Goal: Task Accomplishment & Management: Manage account settings

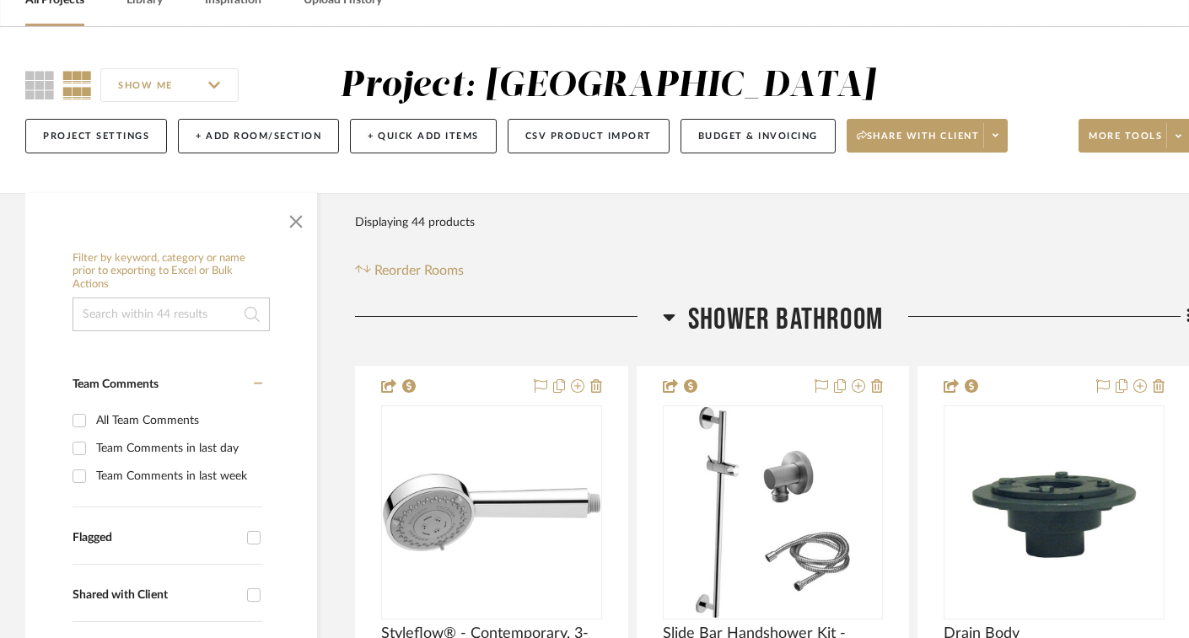
scroll to position [273, 0]
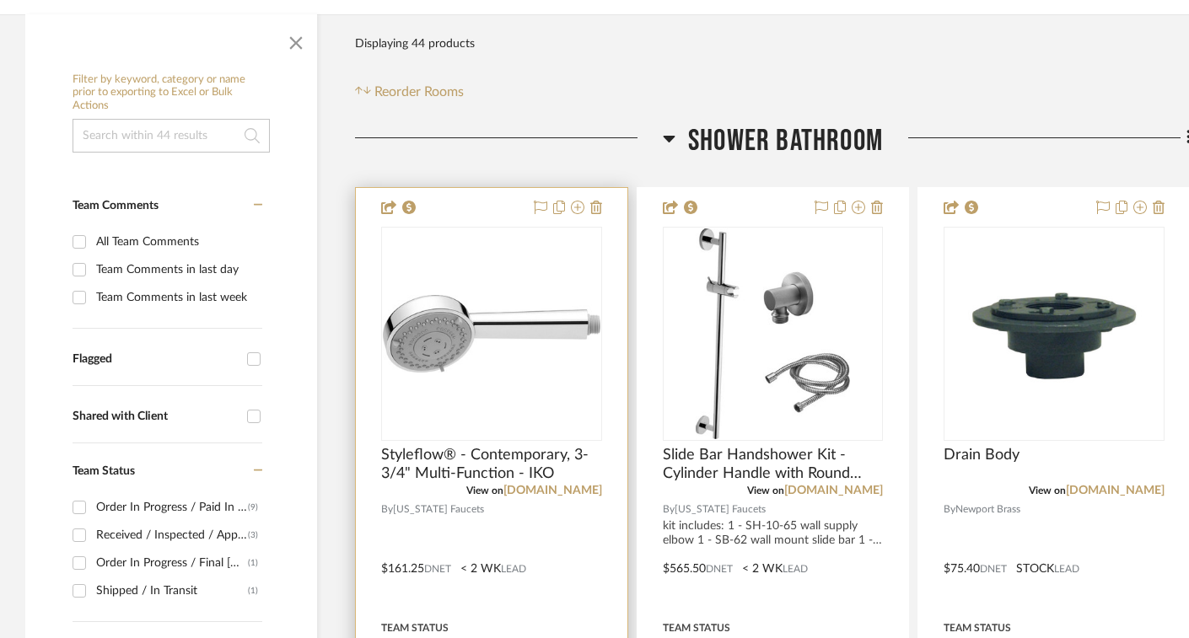
click at [497, 309] on img "0" at bounding box center [492, 334] width 218 height 78
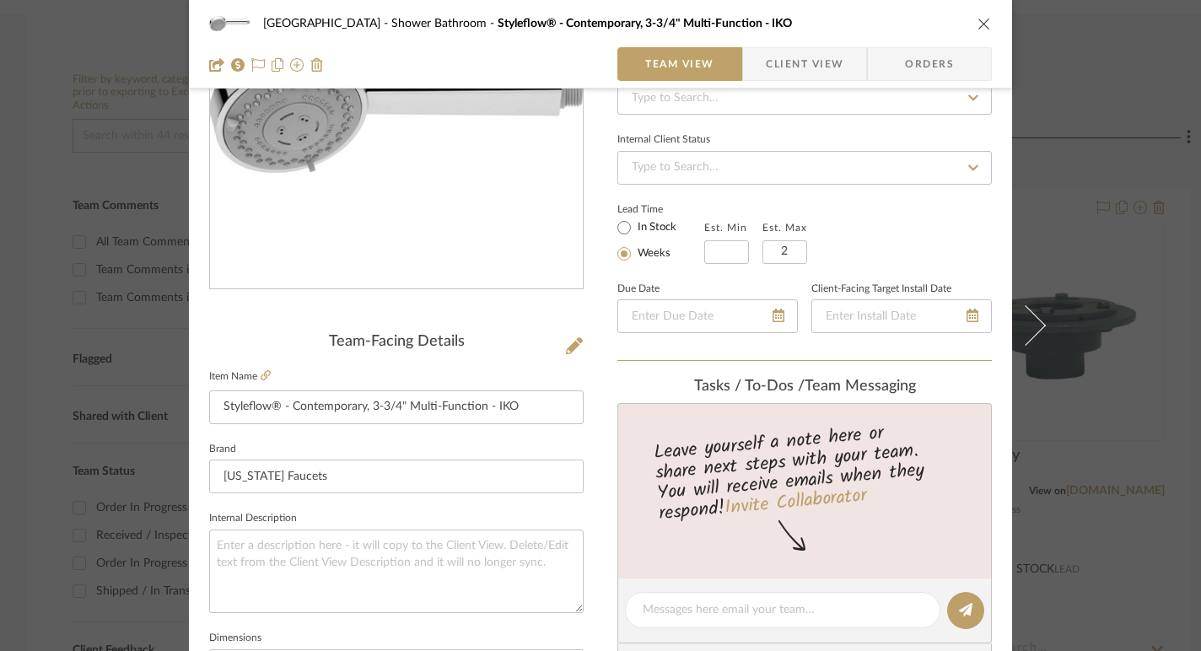
scroll to position [0, 0]
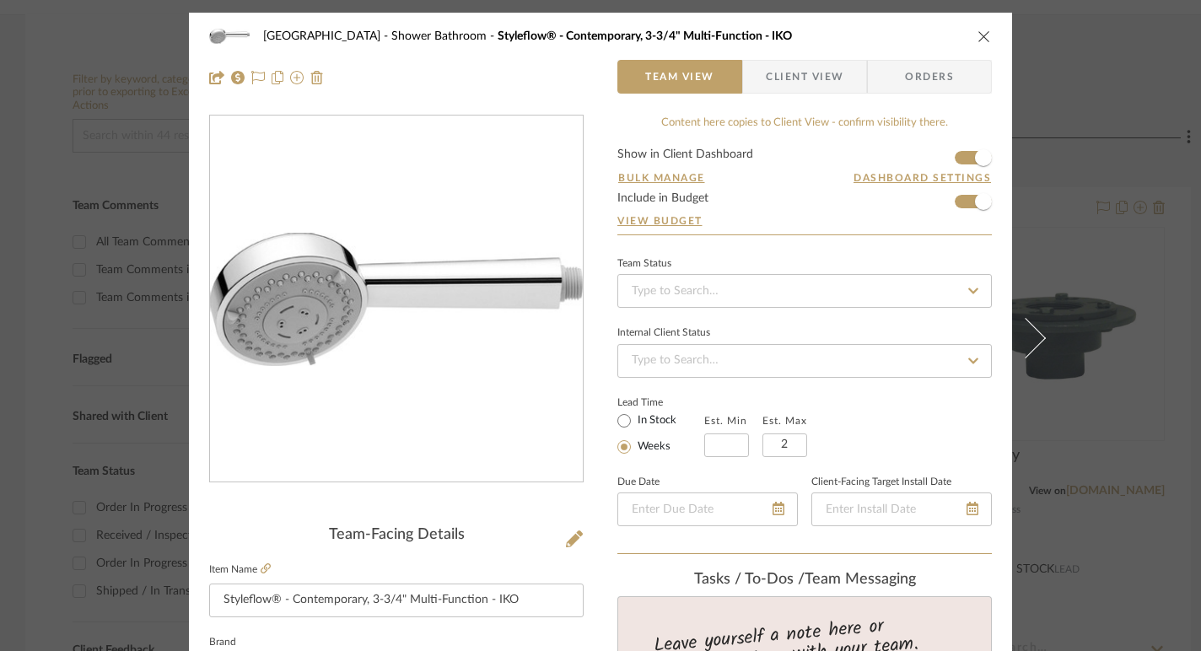
click at [976, 38] on button "close" at bounding box center [983, 36] width 15 height 15
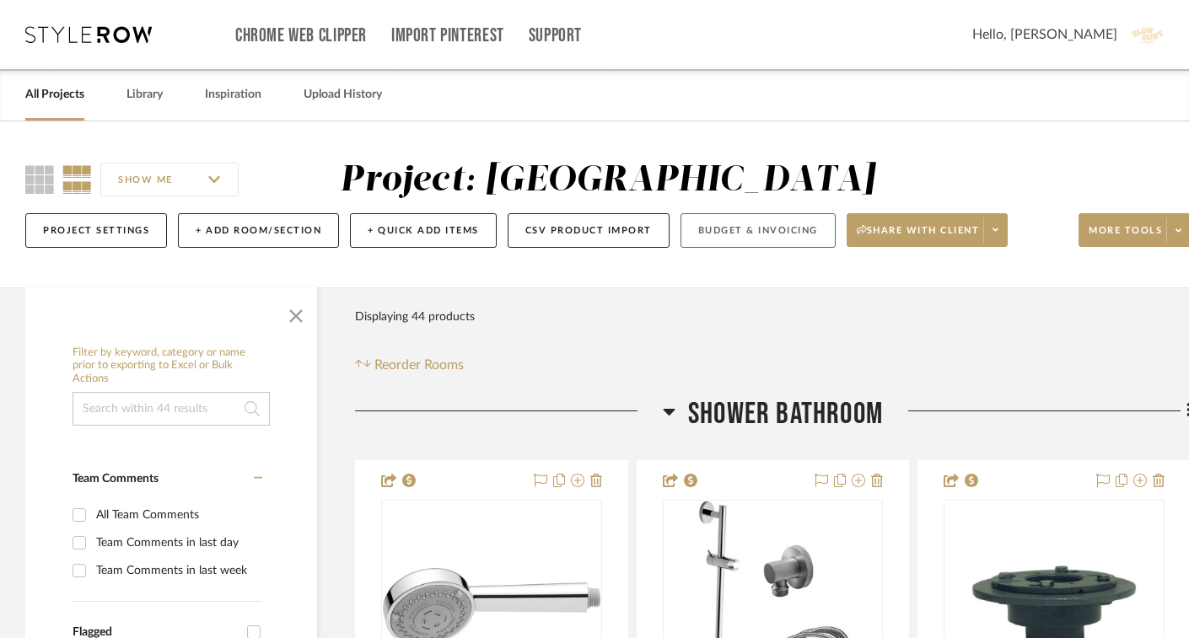
click at [780, 221] on button "Budget & Invoicing" at bounding box center [757, 230] width 155 height 35
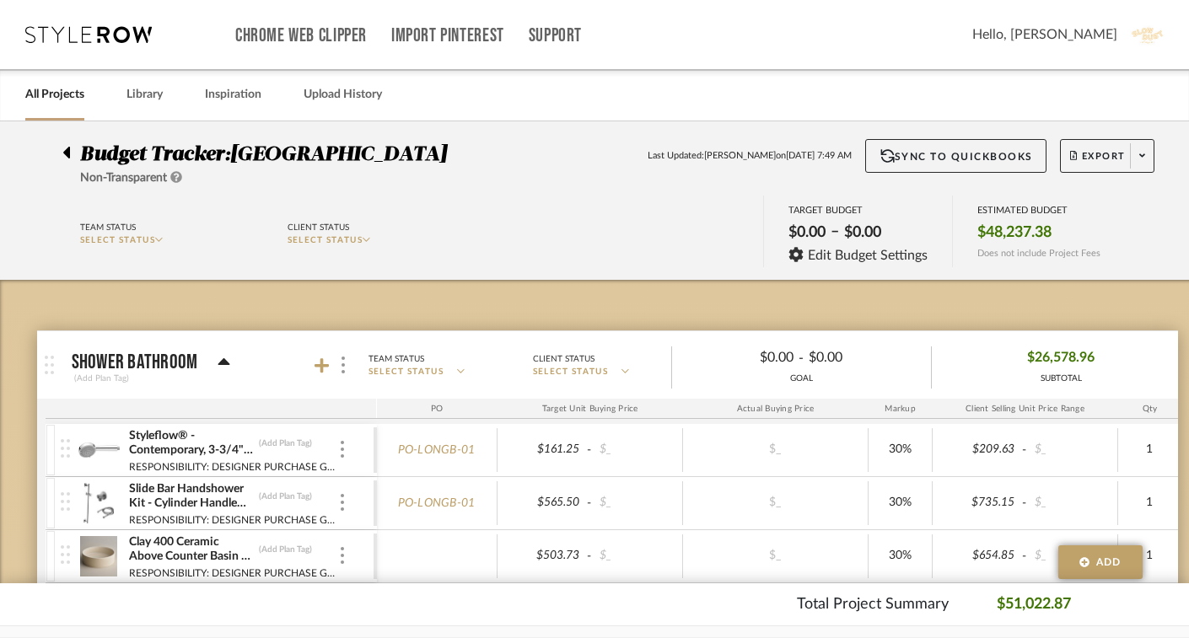
click at [1159, 223] on div "Team Status SELECT STATUS Client Status SELECT STATUS TARGET BUDGET $0.00 – $0.…" at bounding box center [607, 234] width 1141 height 76
click at [105, 239] on span "SELECT STATUS" at bounding box center [118, 240] width 76 height 8
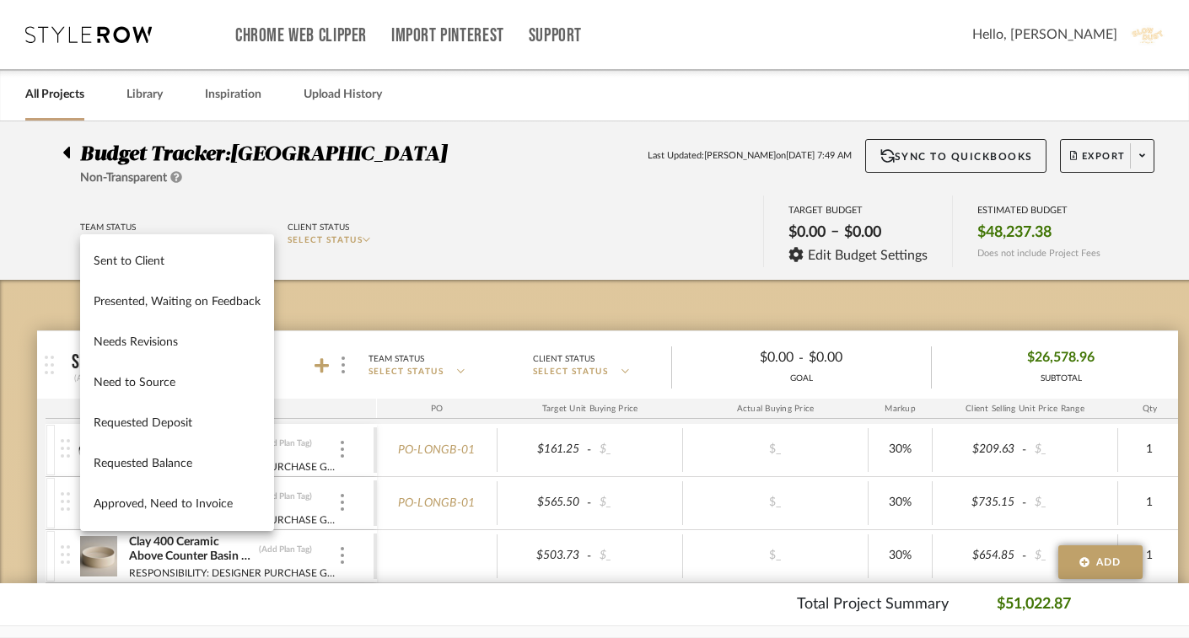
click at [105, 239] on div "Sent to Client Presented, Waiting on Feedback Needs Revisions Need to Source Re…" at bounding box center [177, 382] width 194 height 297
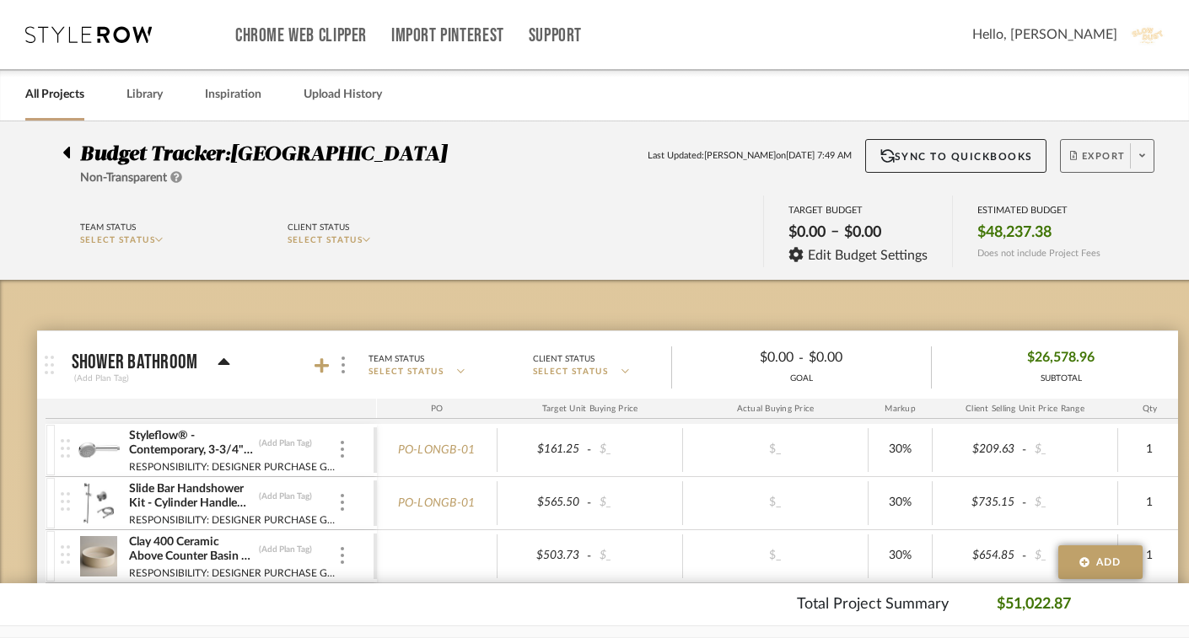
click at [1121, 160] on span "Export" at bounding box center [1098, 162] width 56 height 25
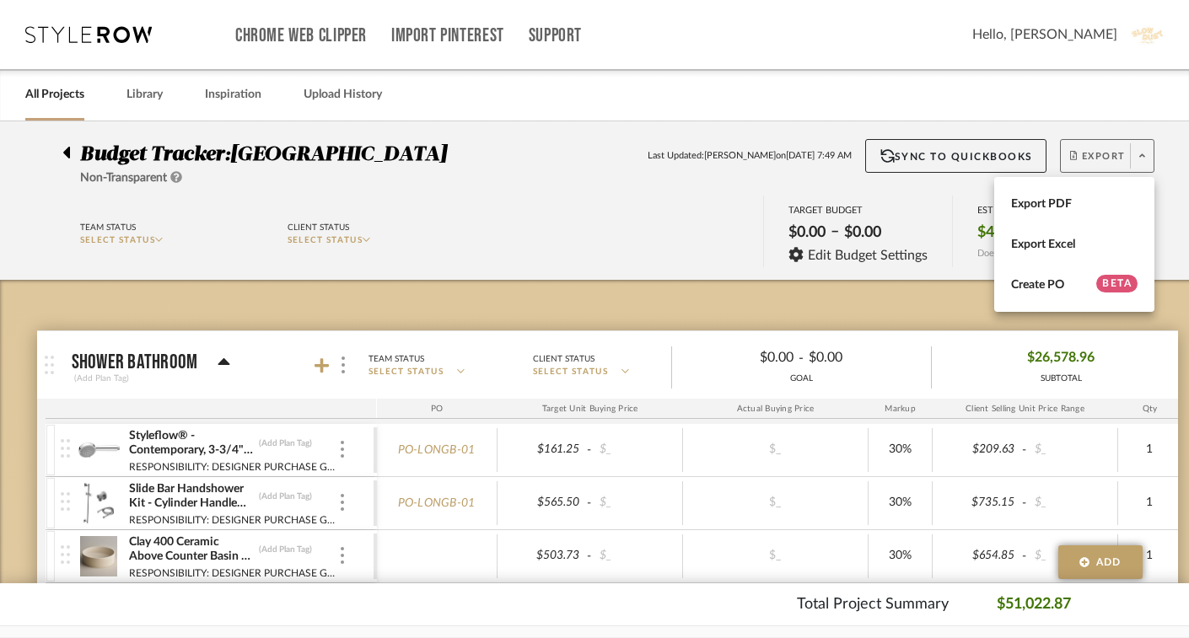
click at [1121, 160] on div at bounding box center [594, 319] width 1189 height 638
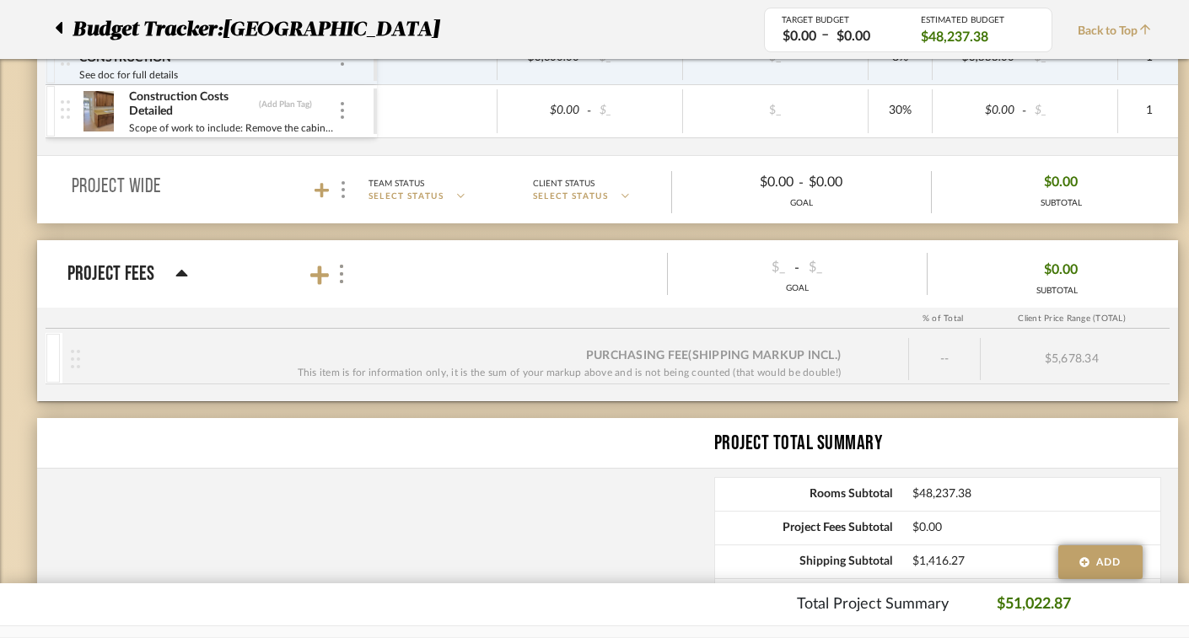
scroll to position [2475, 0]
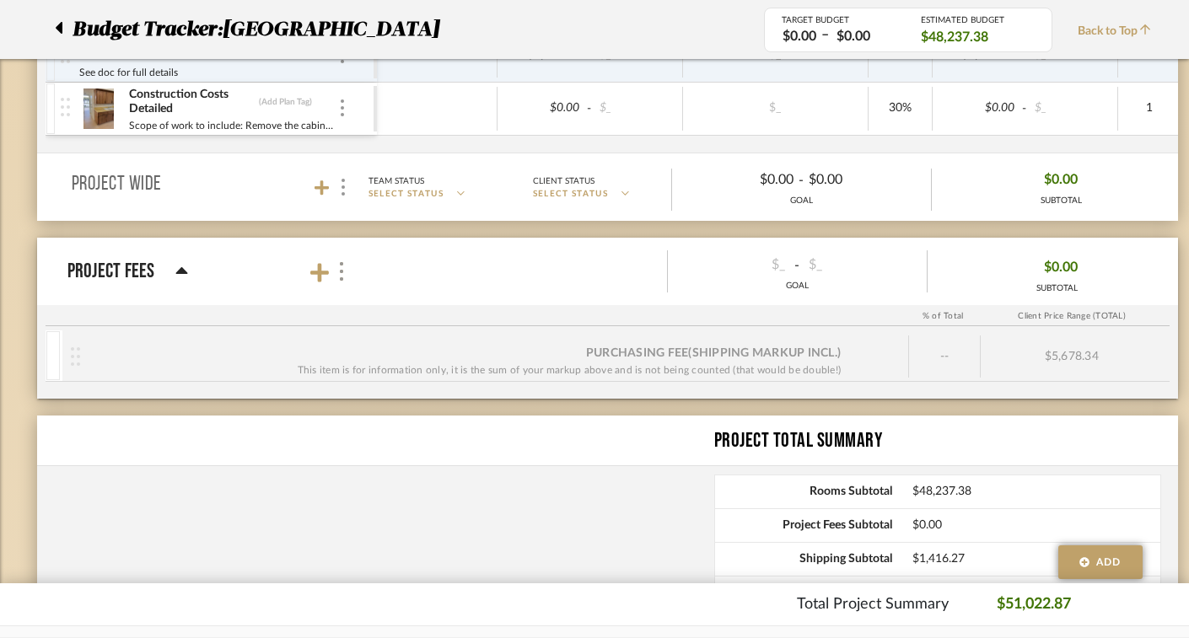
click at [185, 266] on icon at bounding box center [181, 271] width 13 height 20
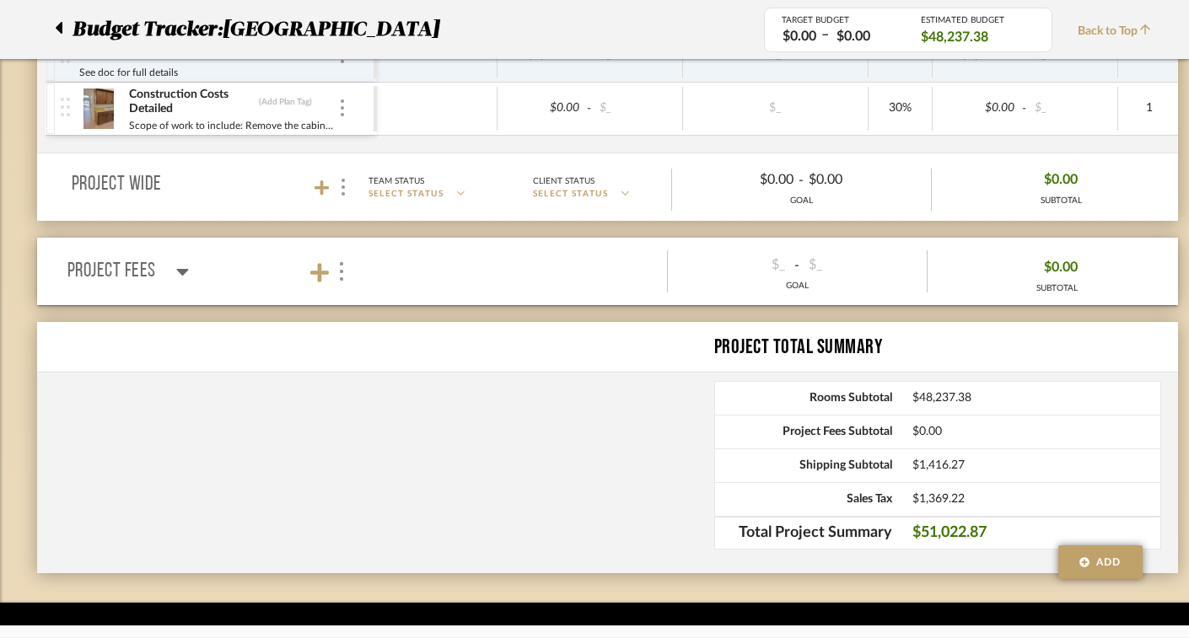
click at [185, 266] on icon at bounding box center [182, 271] width 13 height 20
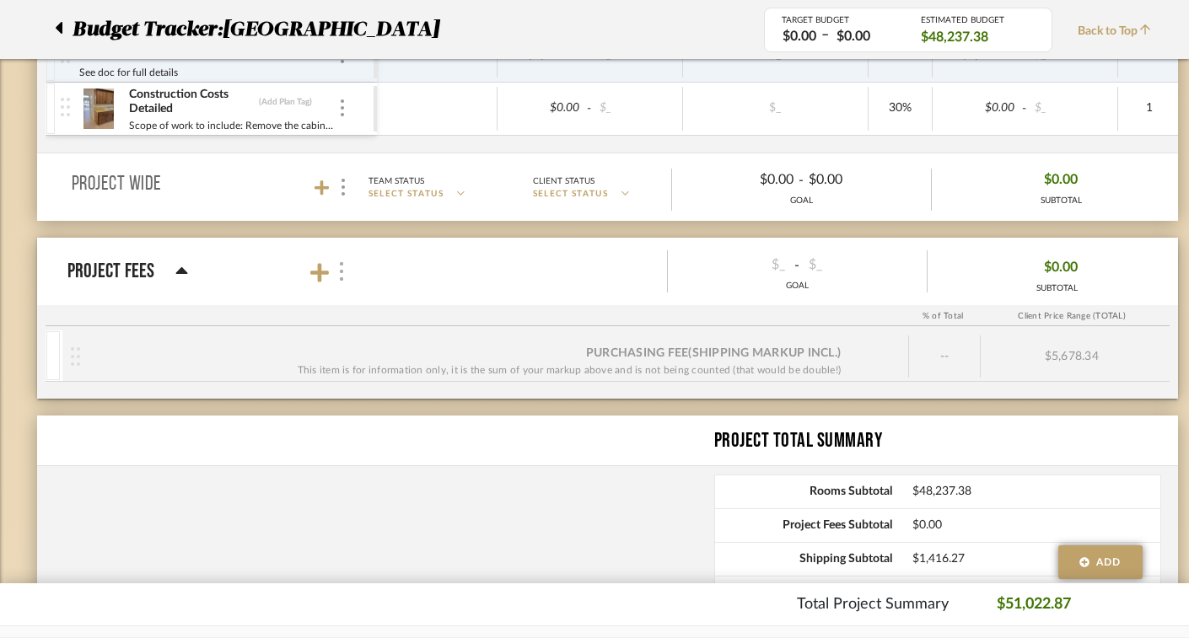
click at [337, 275] on img at bounding box center [341, 271] width 8 height 19
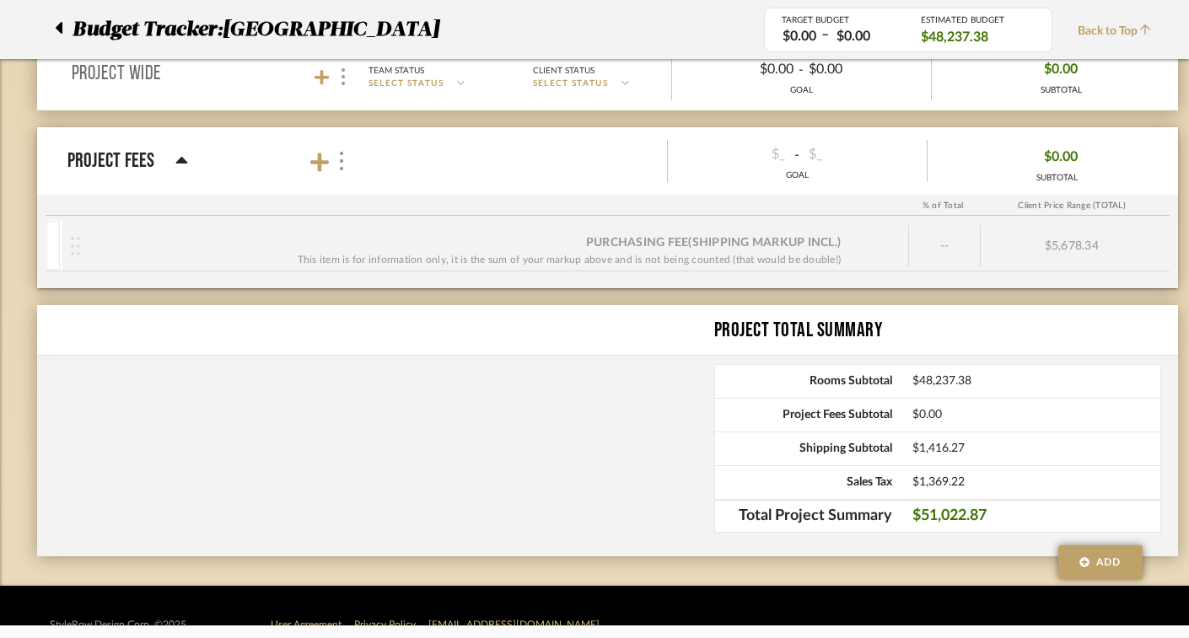
scroll to position [2552, 0]
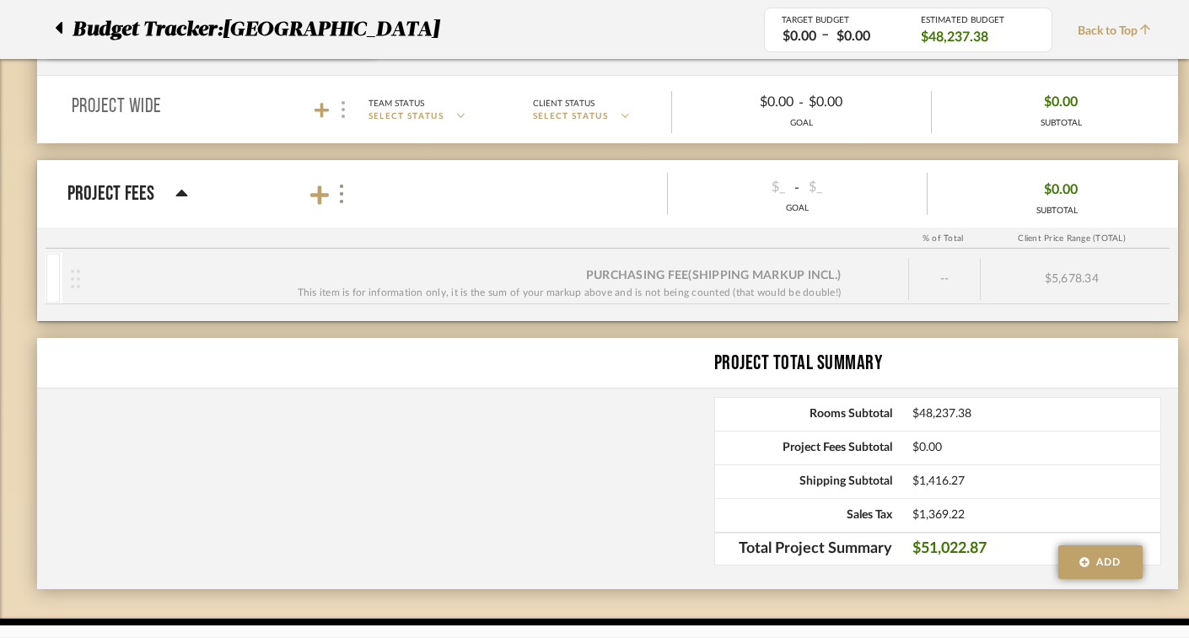
click at [346, 112] on div at bounding box center [343, 110] width 18 height 23
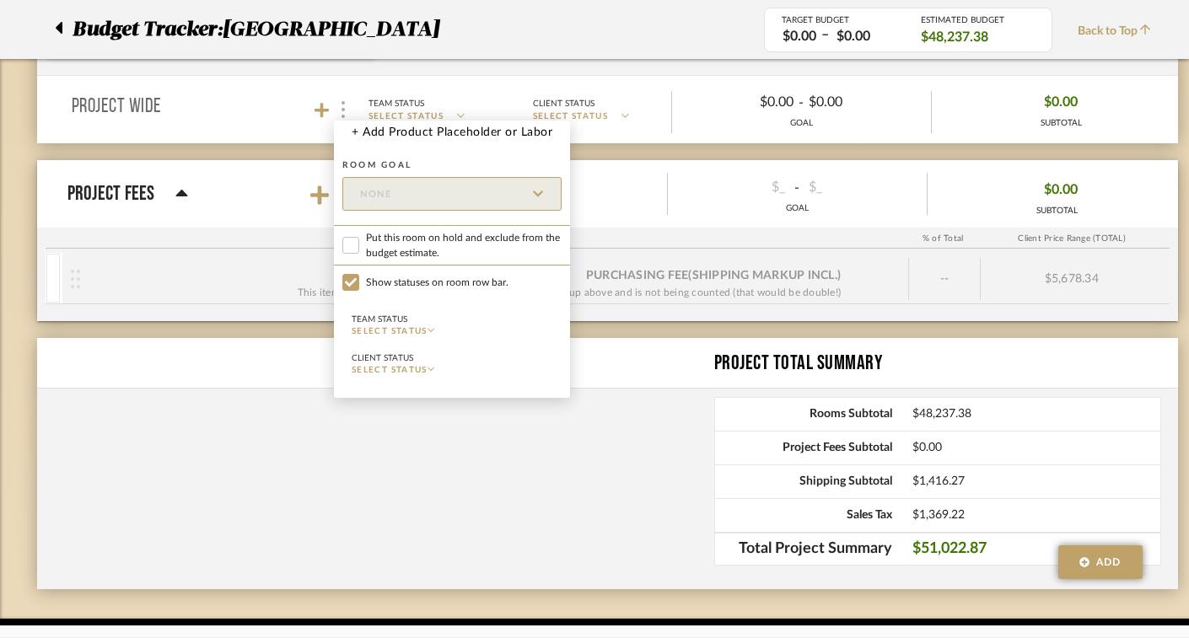
click at [346, 112] on div at bounding box center [594, 319] width 1189 height 638
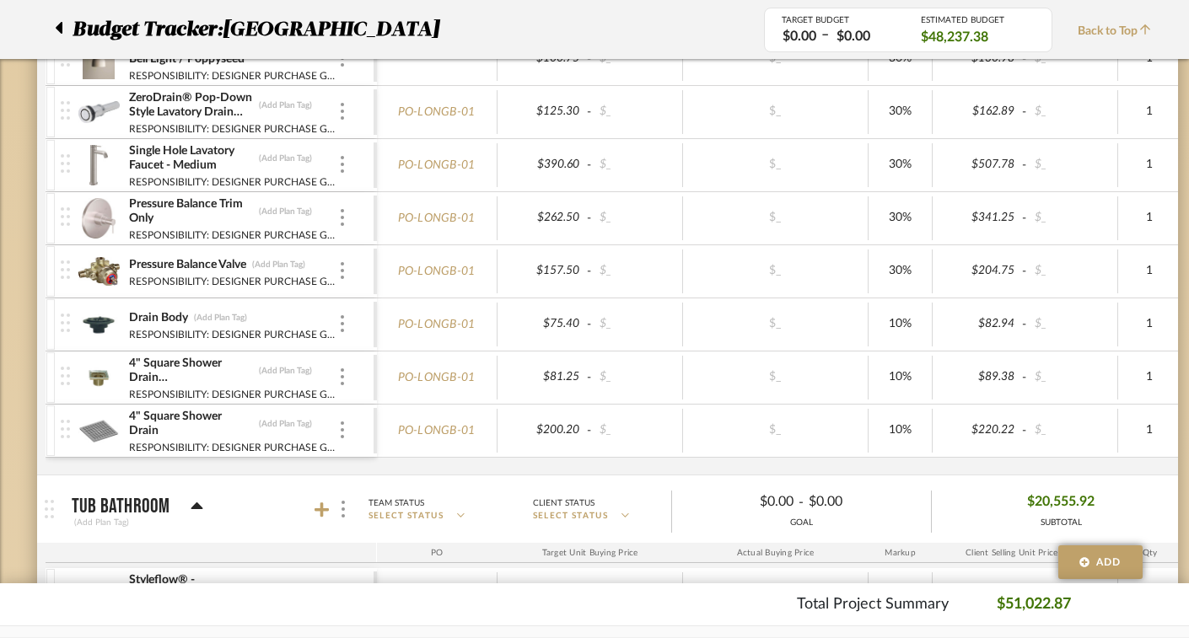
scroll to position [0, 0]
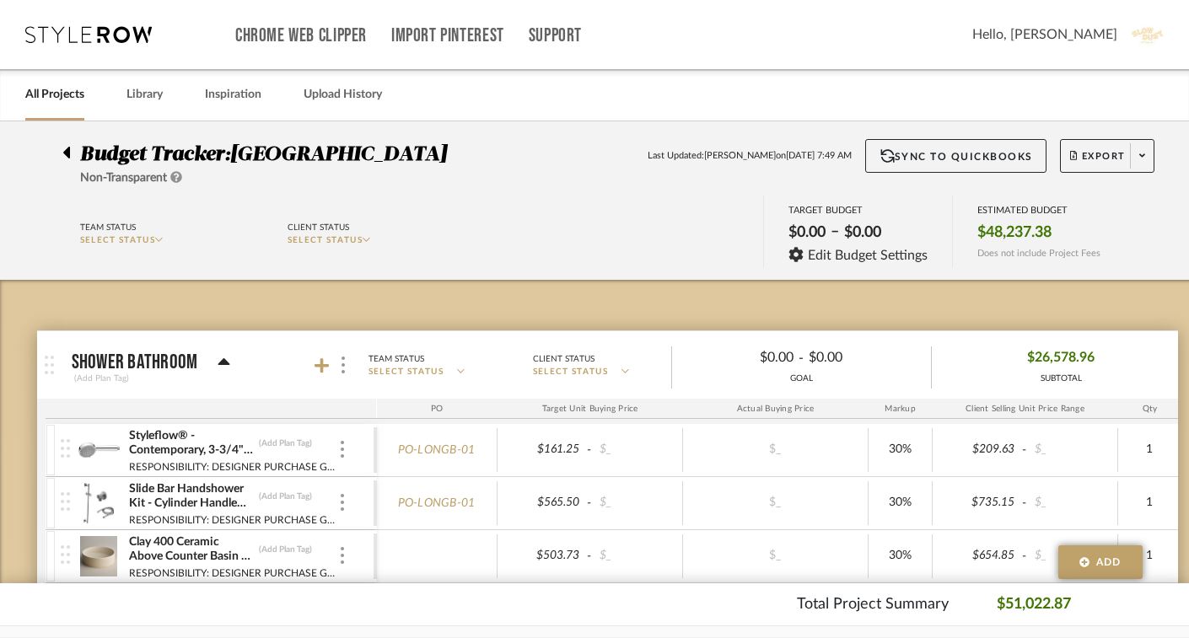
click at [895, 407] on div "Markup" at bounding box center [901, 409] width 64 height 20
click at [471, 378] on p "SELECT STATUS" at bounding box center [437, 372] width 138 height 13
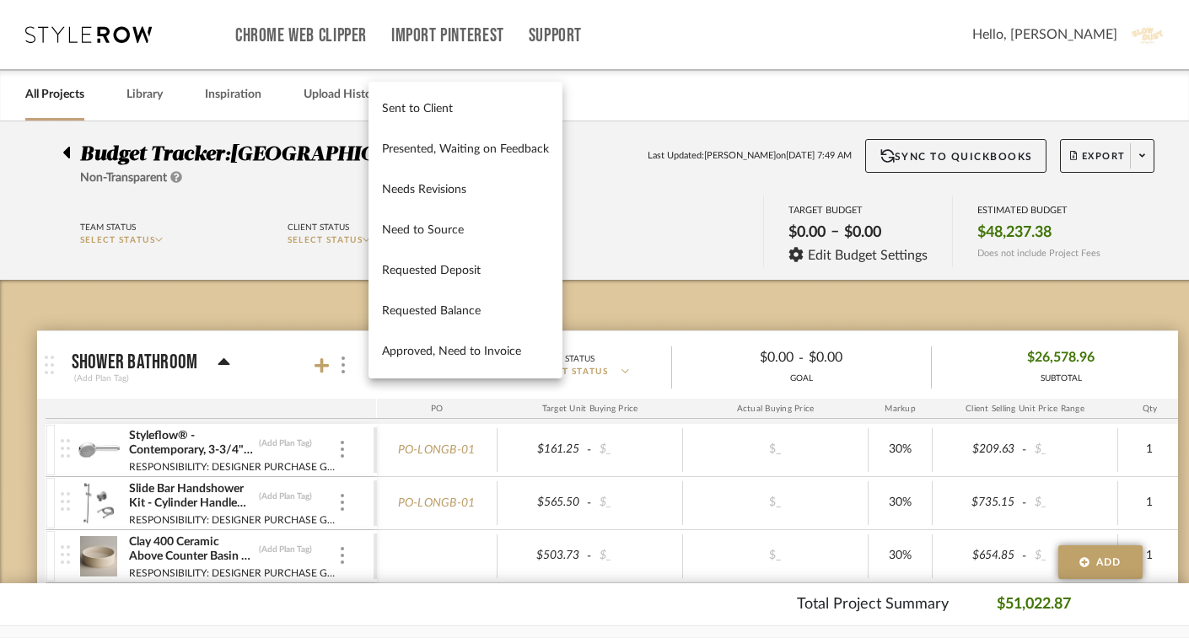
click at [471, 378] on div "Sent to Client Presented, Waiting on Feedback Needs Revisions Need to Source Re…" at bounding box center [465, 230] width 194 height 297
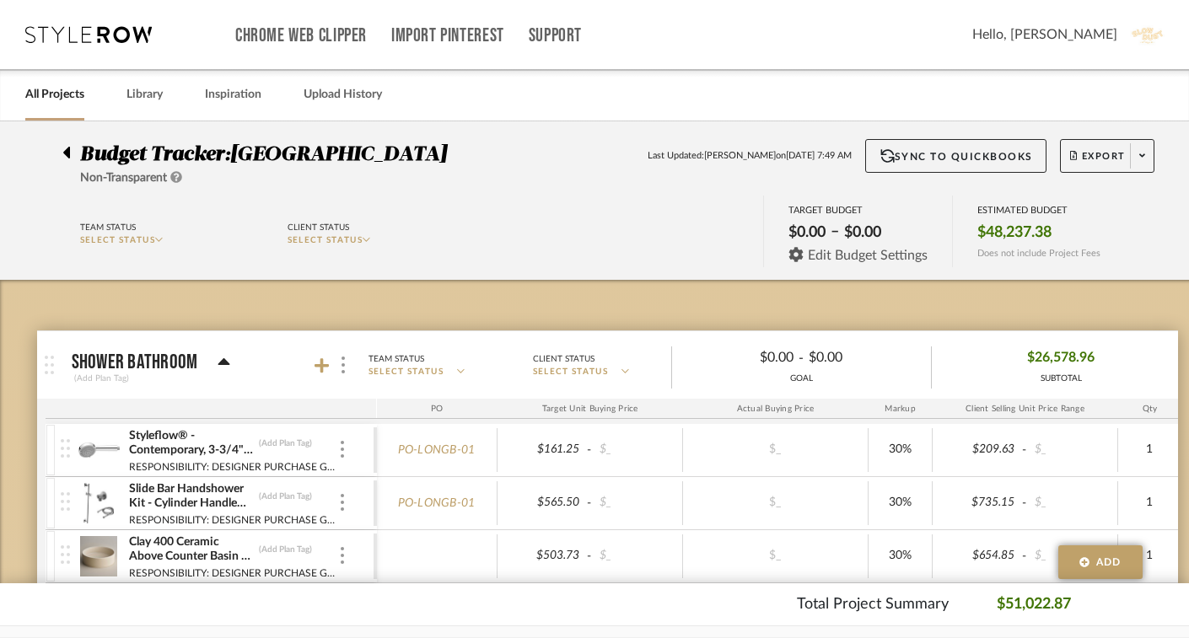
click at [901, 253] on span "Edit Budget Settings" at bounding box center [868, 255] width 120 height 15
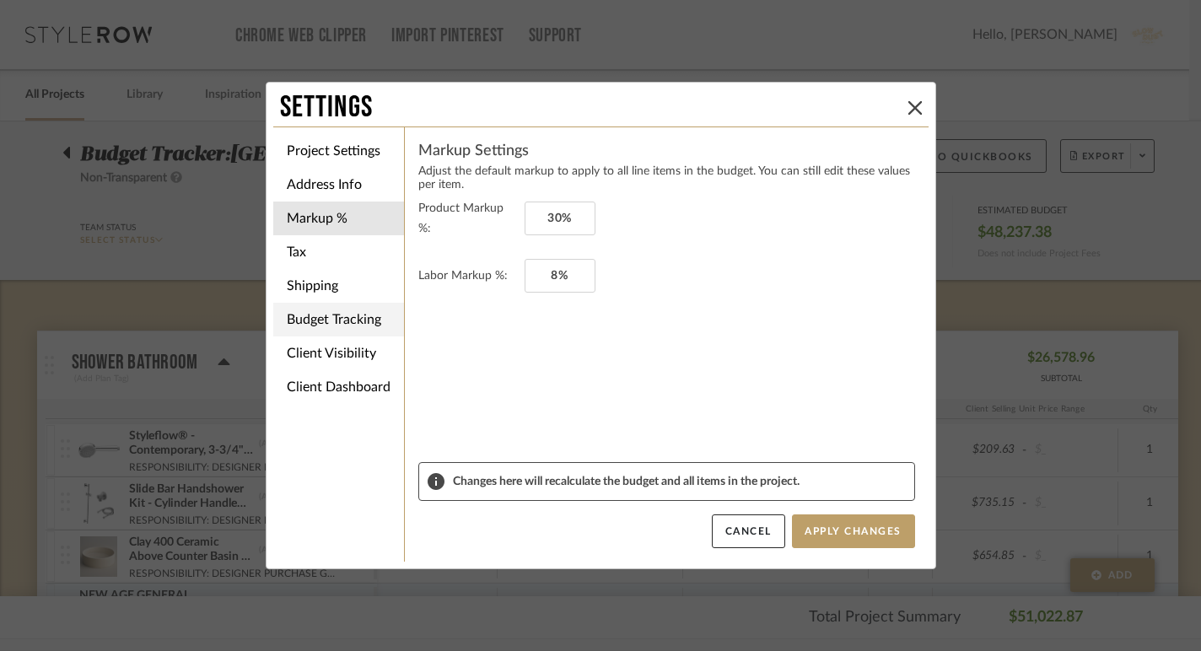
click at [312, 313] on li "Budget Tracking" at bounding box center [338, 320] width 131 height 34
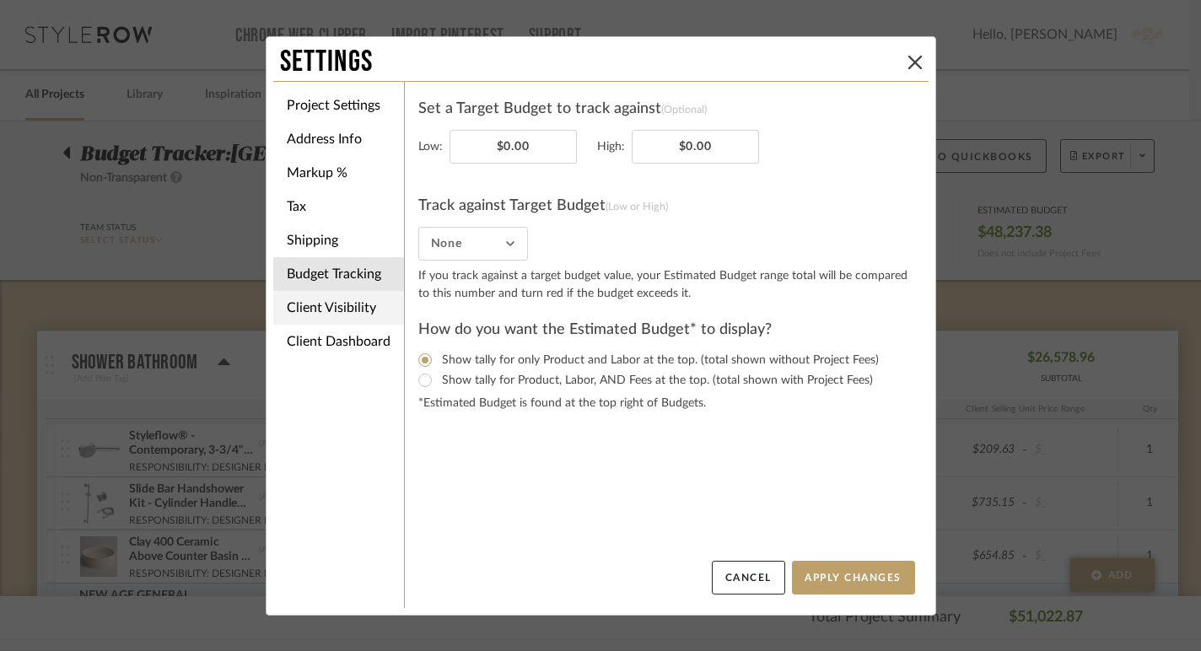
click at [319, 318] on li "Client Visibility" at bounding box center [338, 308] width 131 height 34
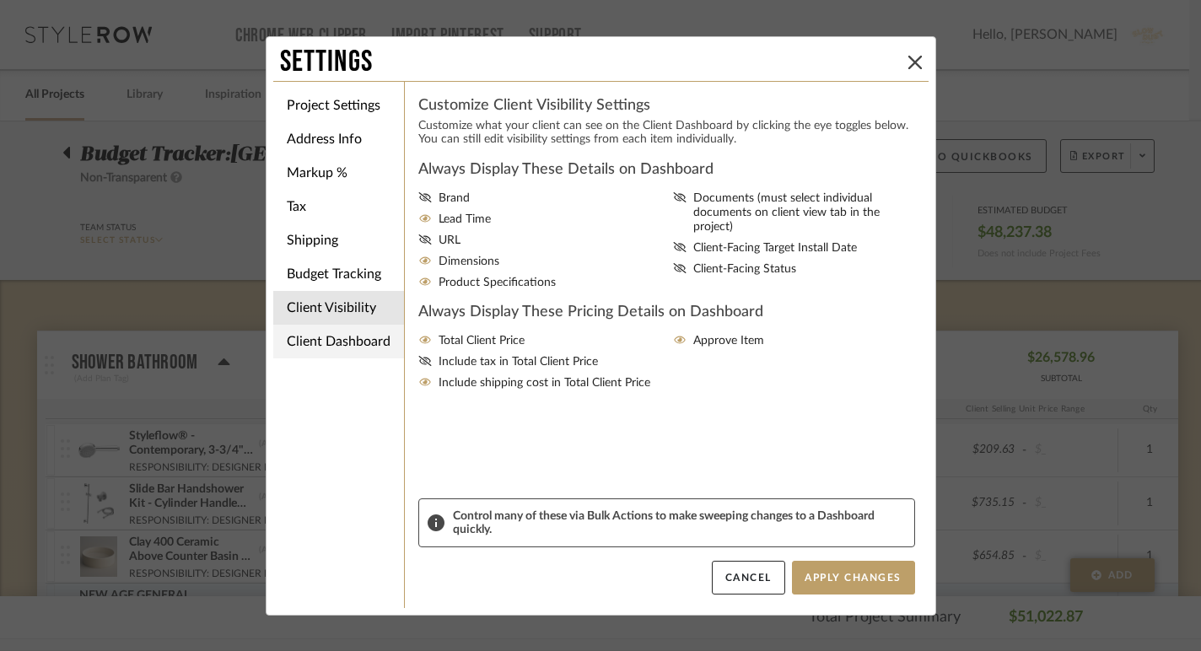
click at [319, 347] on li "Client Dashboard" at bounding box center [338, 342] width 131 height 34
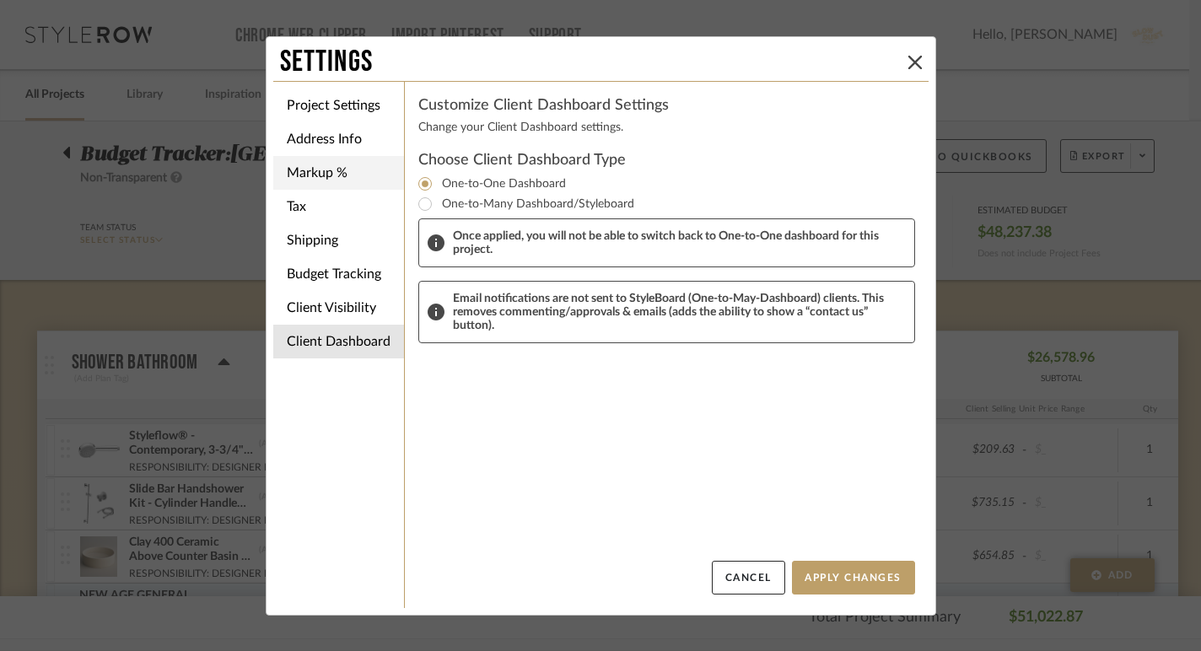
click at [320, 165] on li "Markup %" at bounding box center [338, 173] width 131 height 34
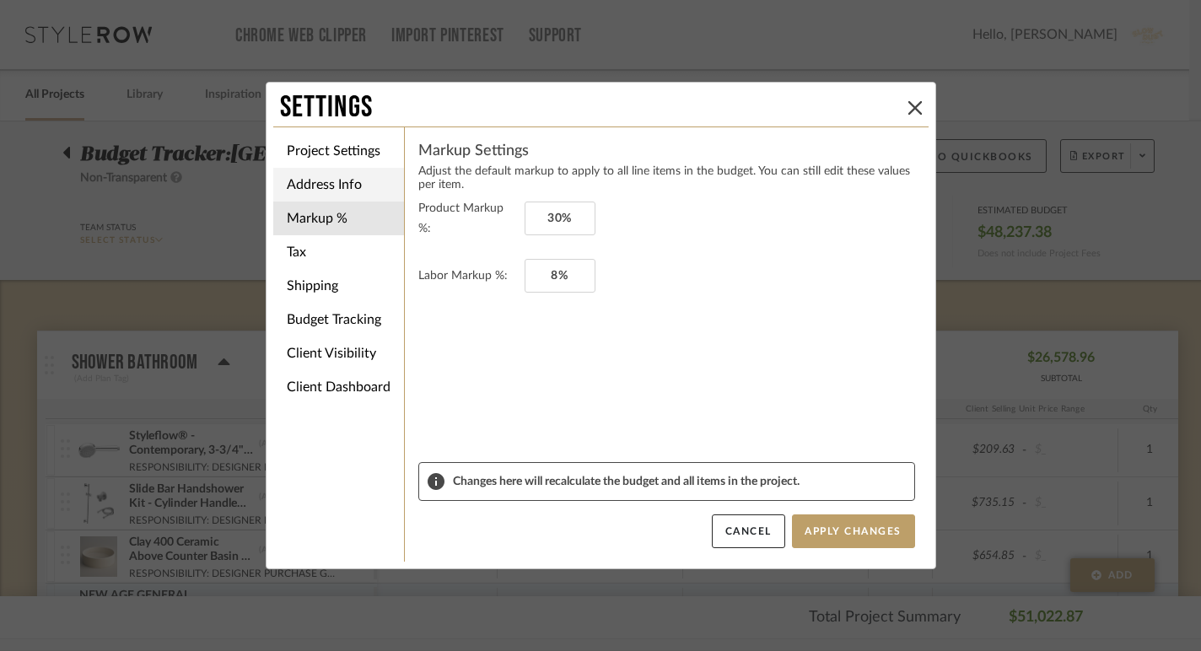
click at [322, 185] on li "Address Info" at bounding box center [338, 185] width 131 height 34
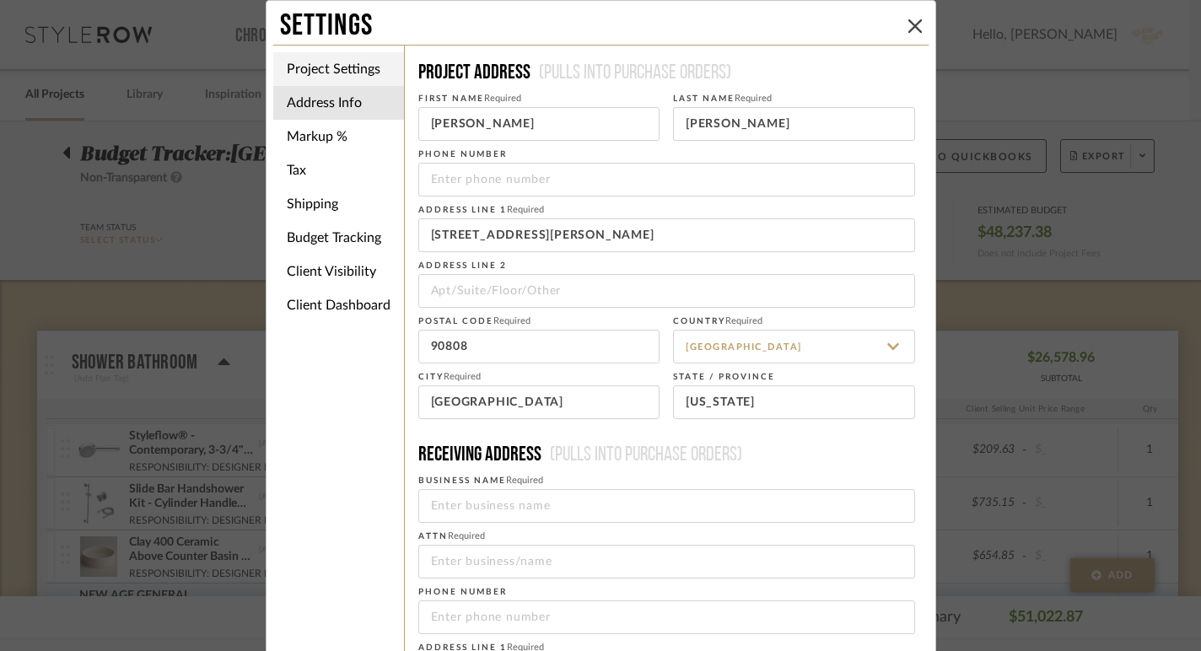
click at [325, 79] on li "Project Settings" at bounding box center [338, 69] width 131 height 34
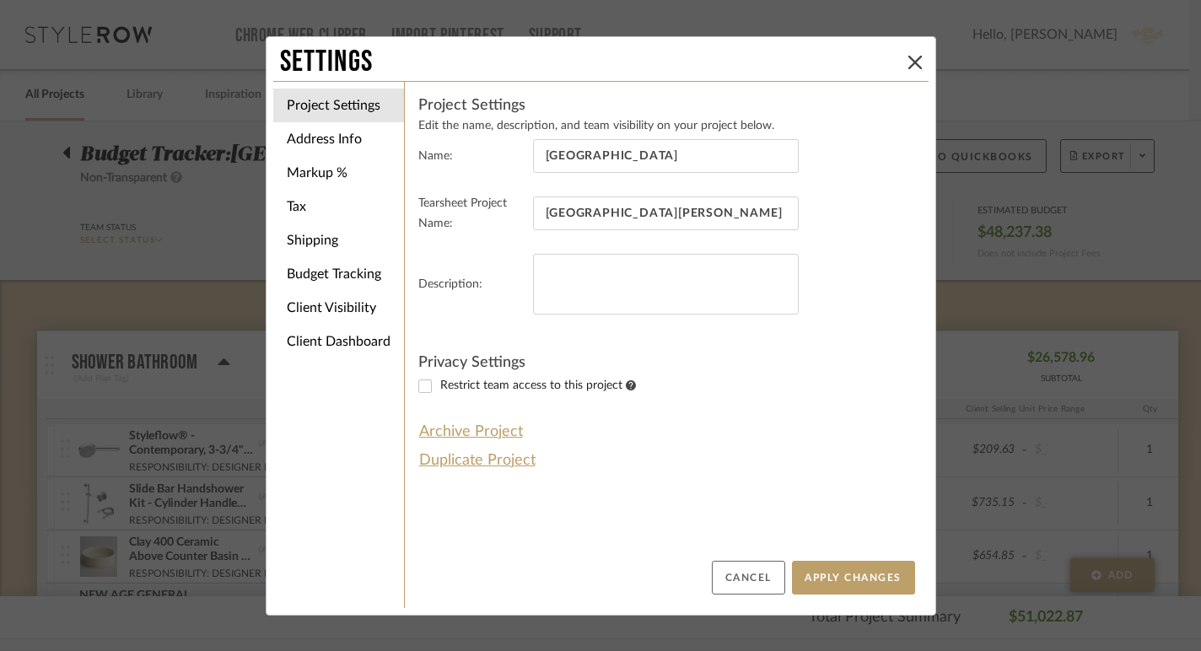
click at [738, 575] on button "Cancel" at bounding box center [748, 578] width 73 height 34
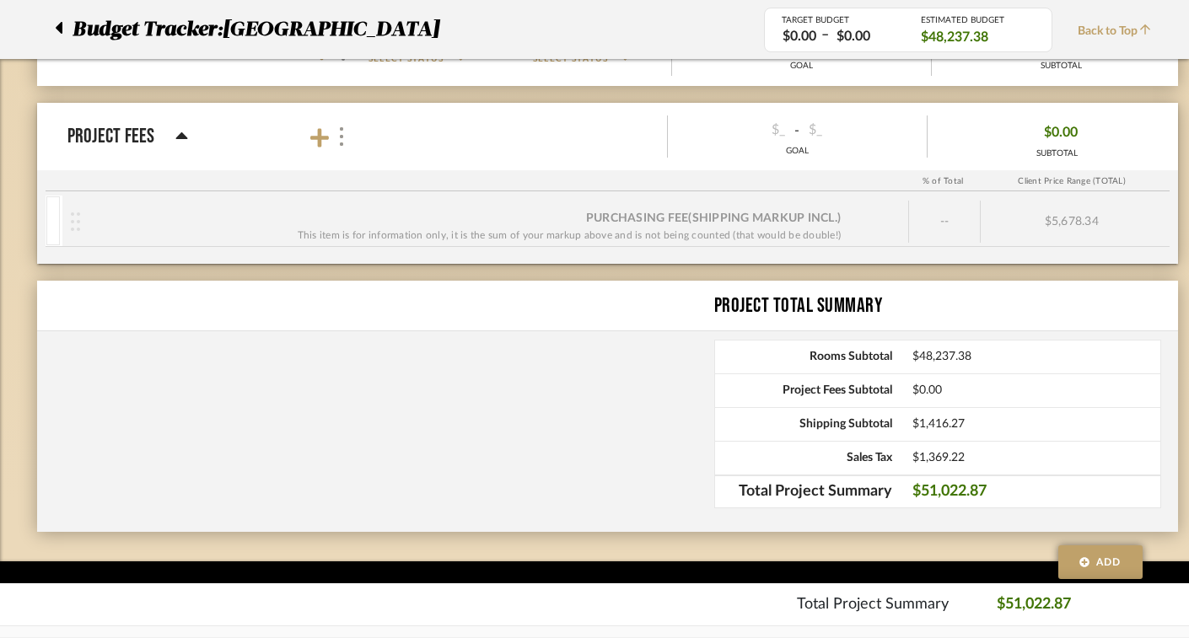
scroll to position [2611, 0]
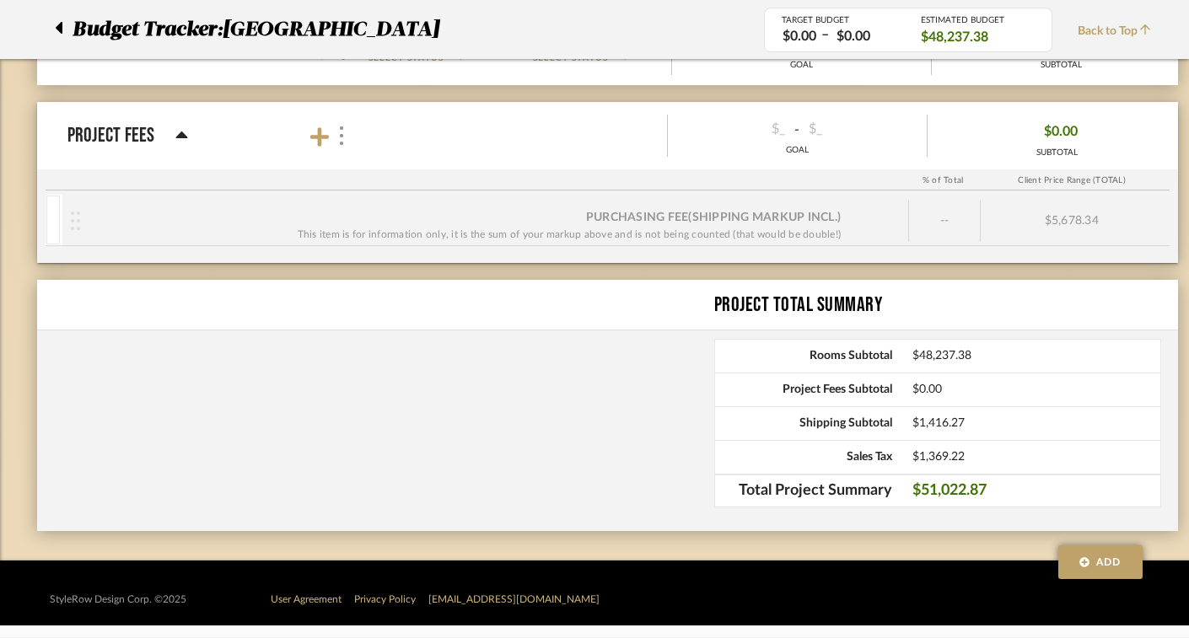
click at [938, 359] on span "$48,237.38" at bounding box center [1036, 356] width 248 height 14
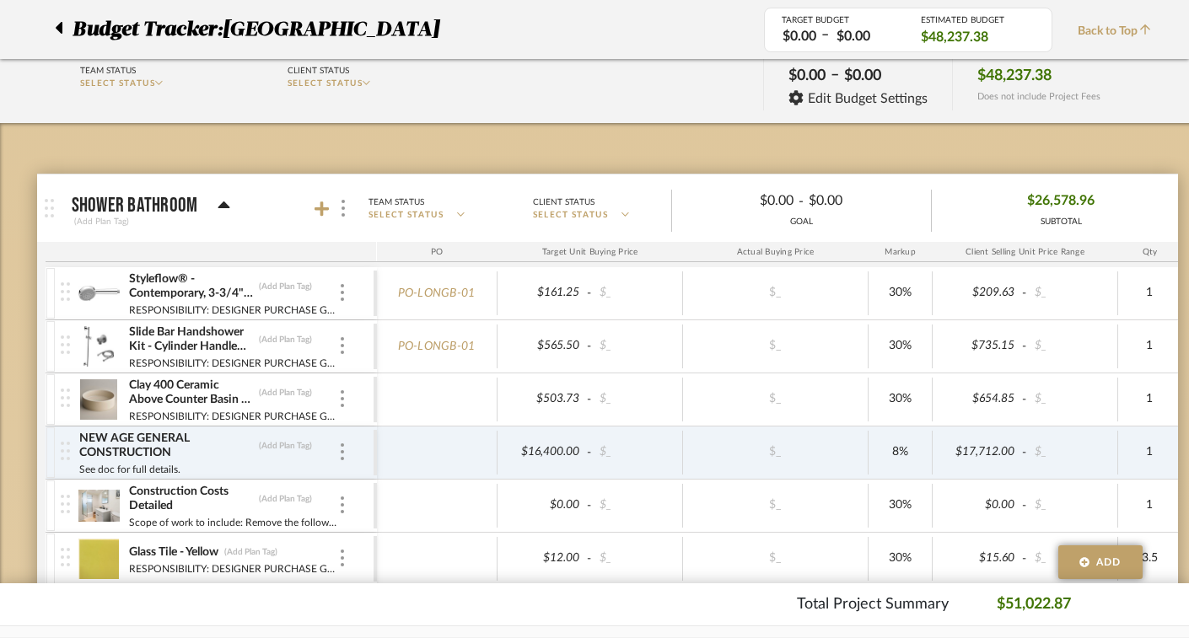
scroll to position [156, 0]
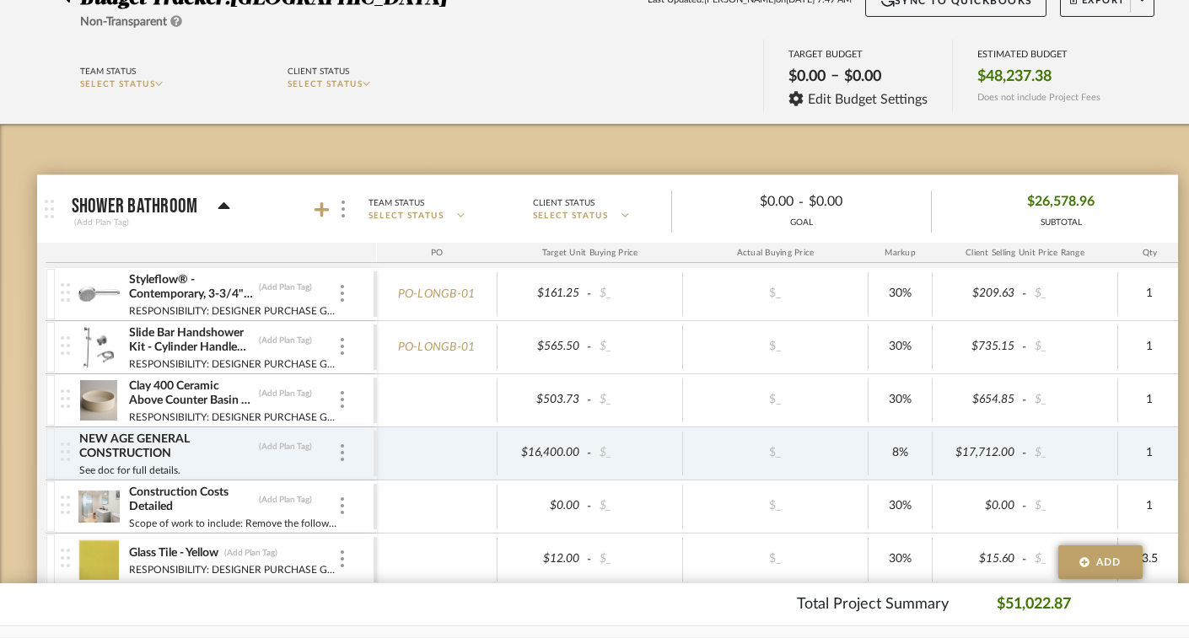
click at [68, 455] on img at bounding box center [65, 452] width 9 height 19
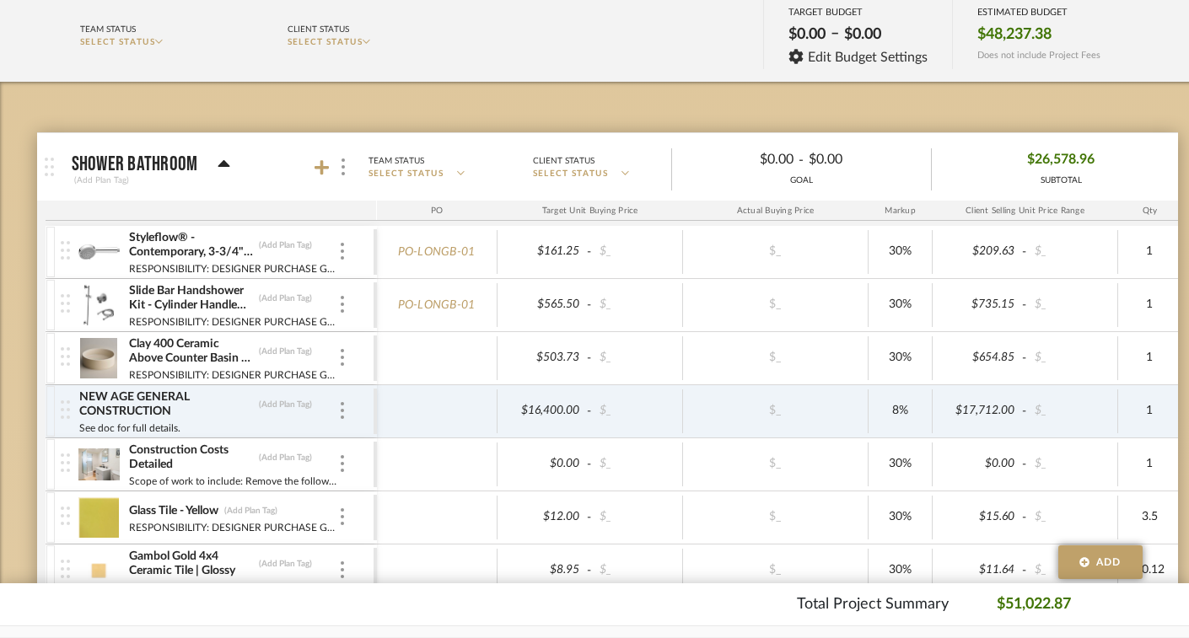
scroll to position [226, 0]
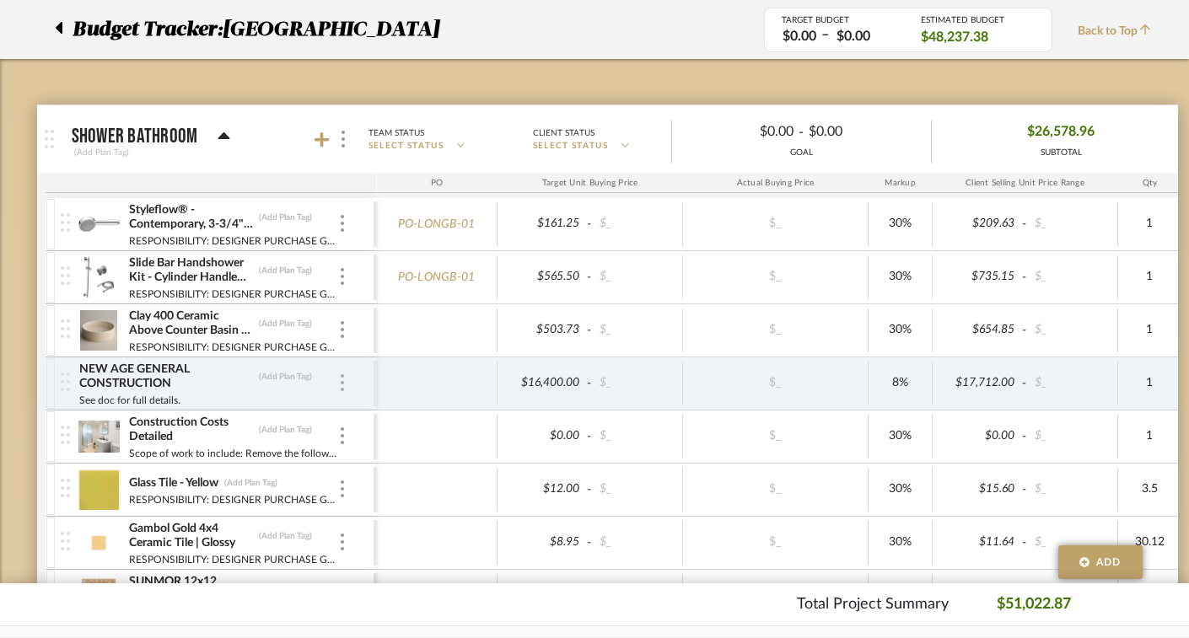
click at [338, 388] on div at bounding box center [342, 383] width 8 height 19
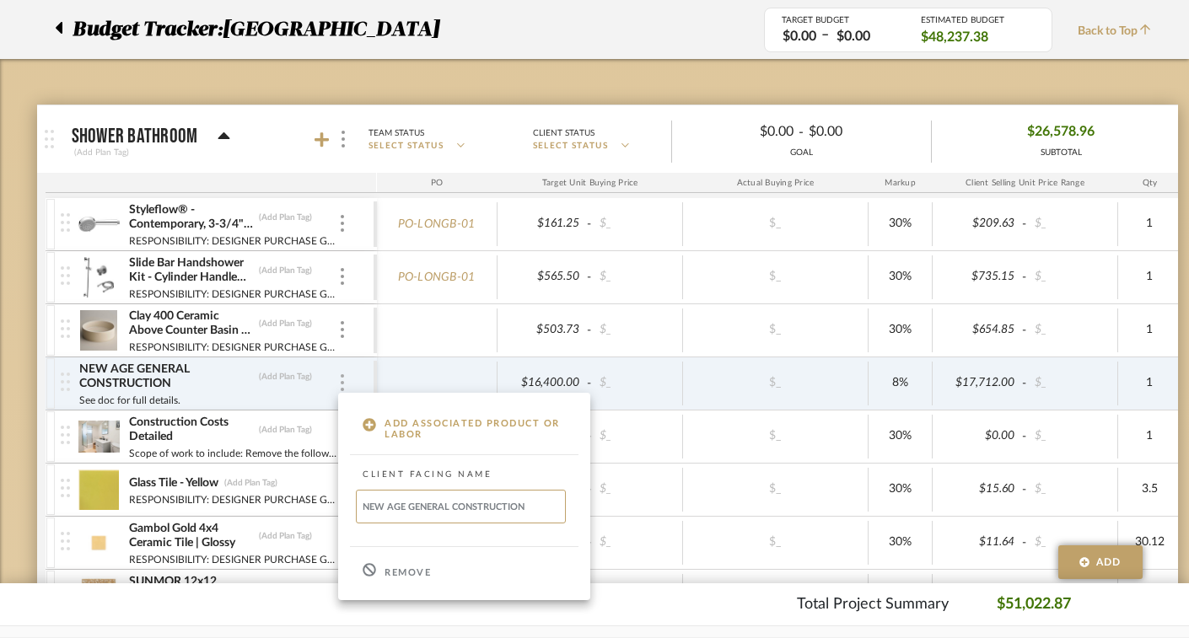
click at [338, 388] on div at bounding box center [594, 319] width 1189 height 638
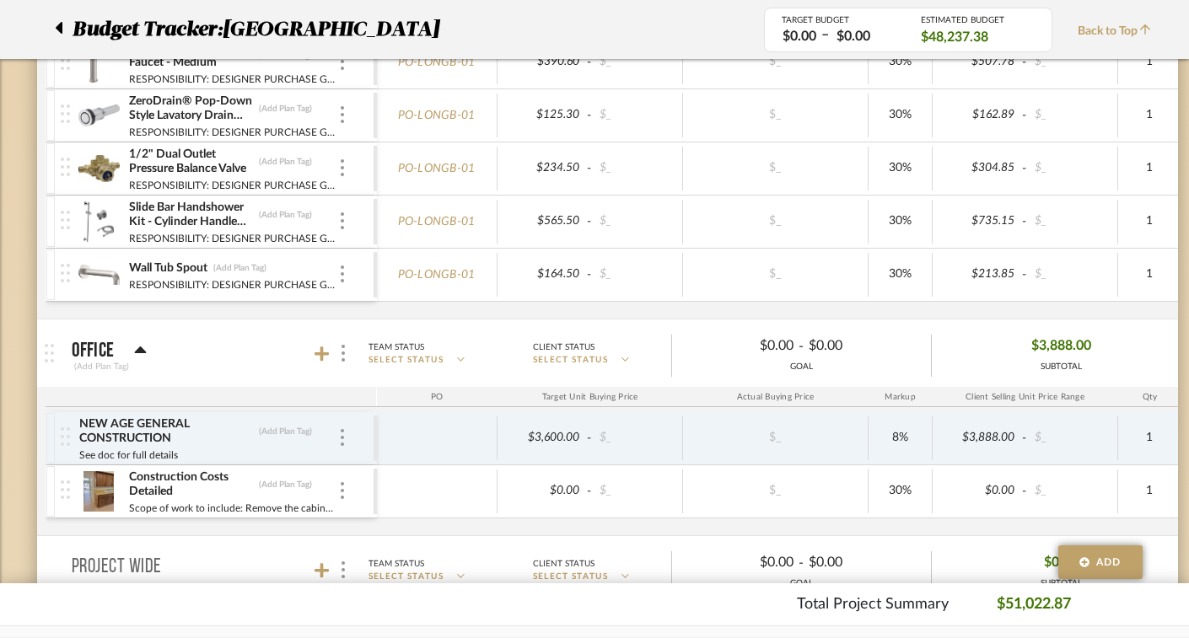
scroll to position [2089, 0]
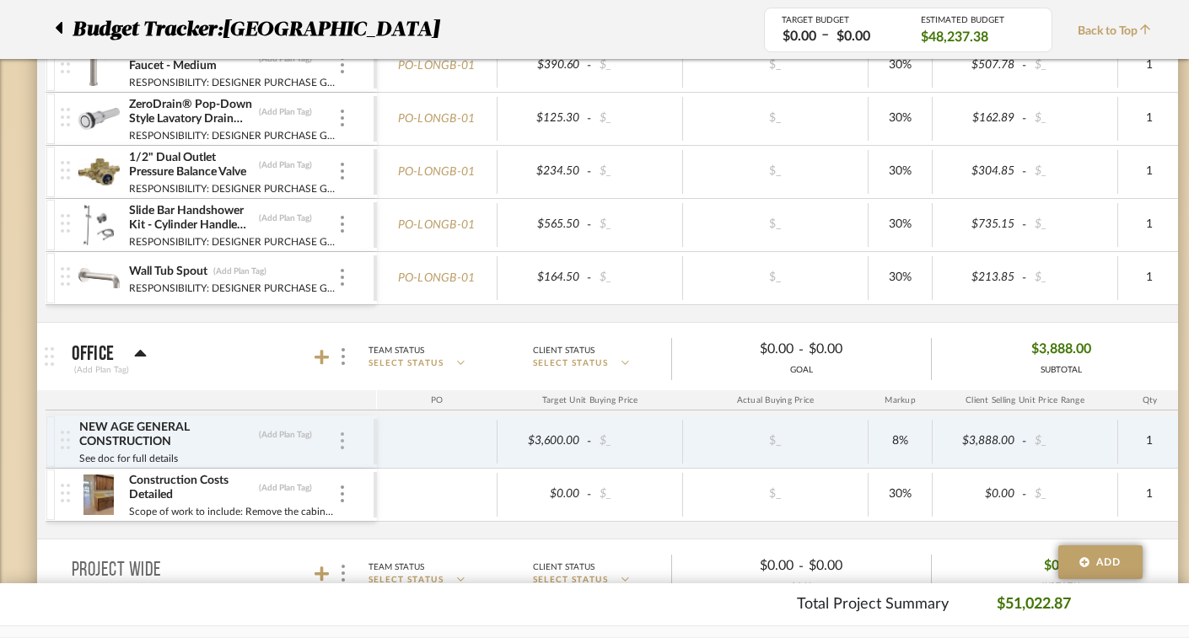
click at [341, 442] on img at bounding box center [342, 441] width 3 height 17
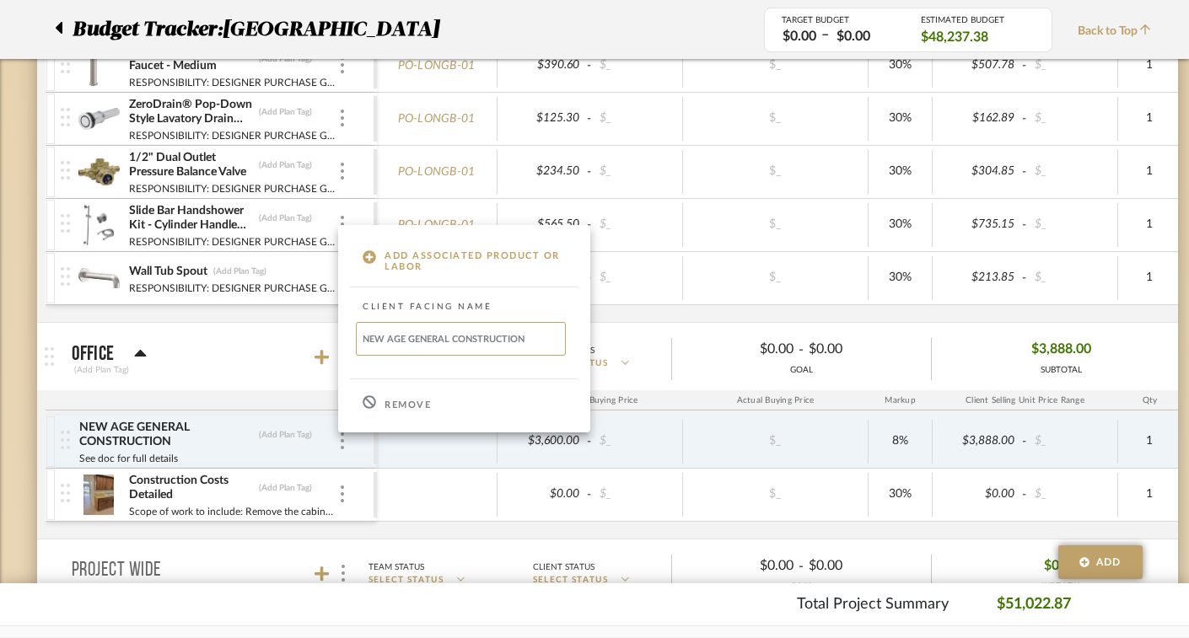
click at [431, 404] on div "Remove" at bounding box center [464, 403] width 252 height 46
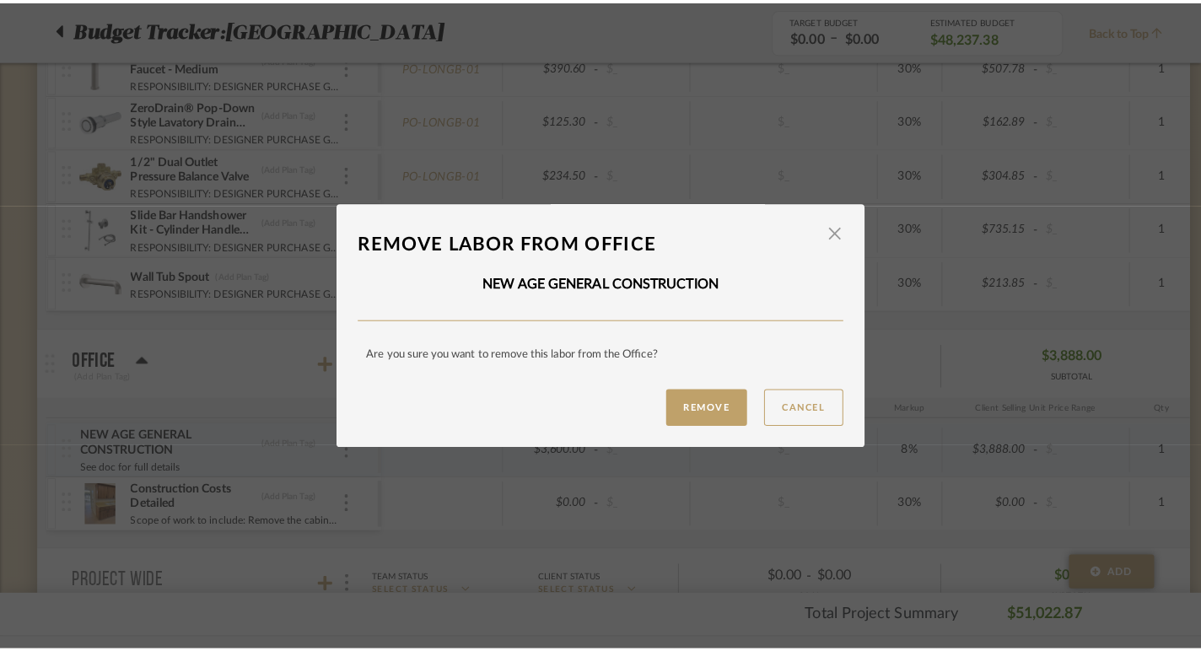
scroll to position [0, 0]
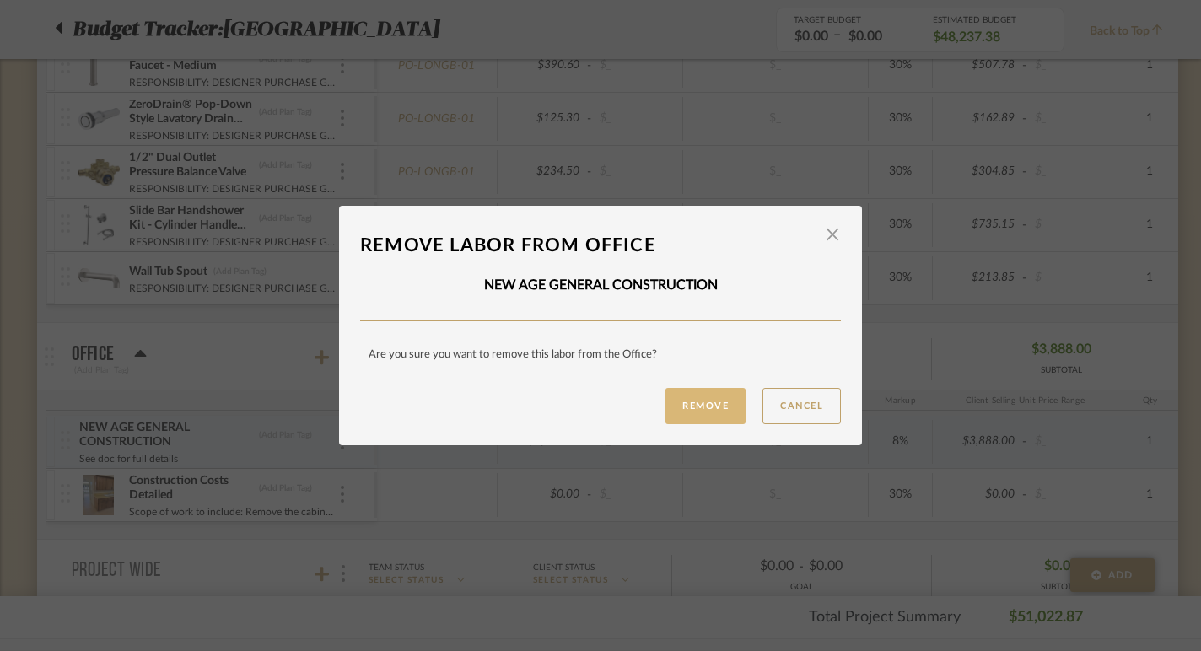
click at [699, 418] on button "Remove" at bounding box center [705, 406] width 80 height 36
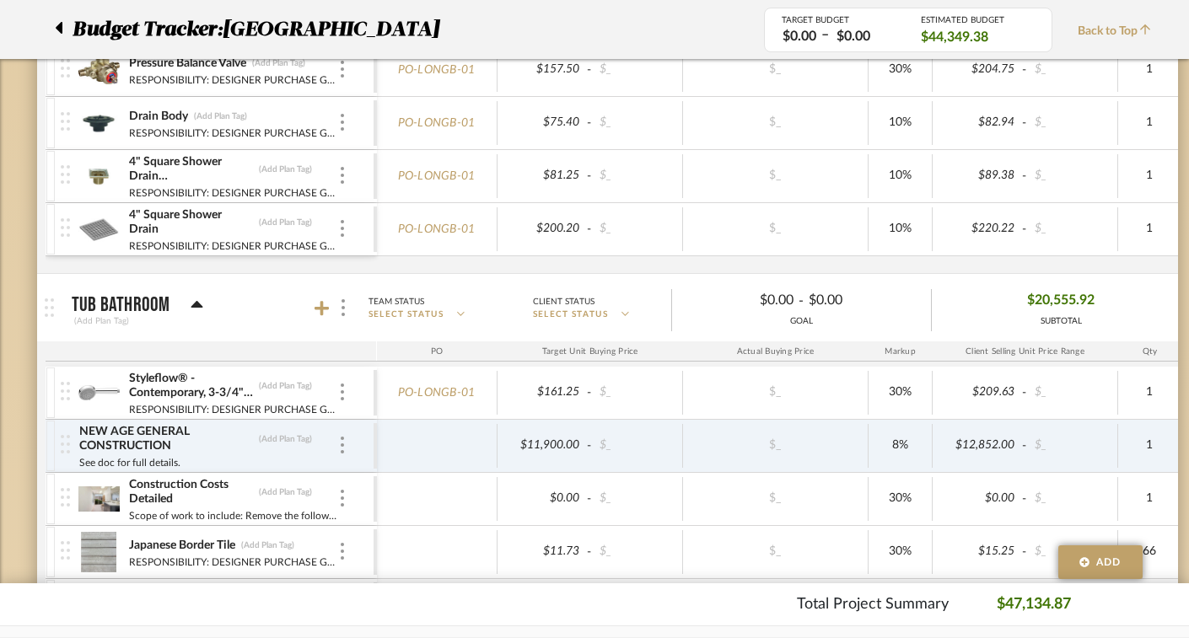
scroll to position [1159, 0]
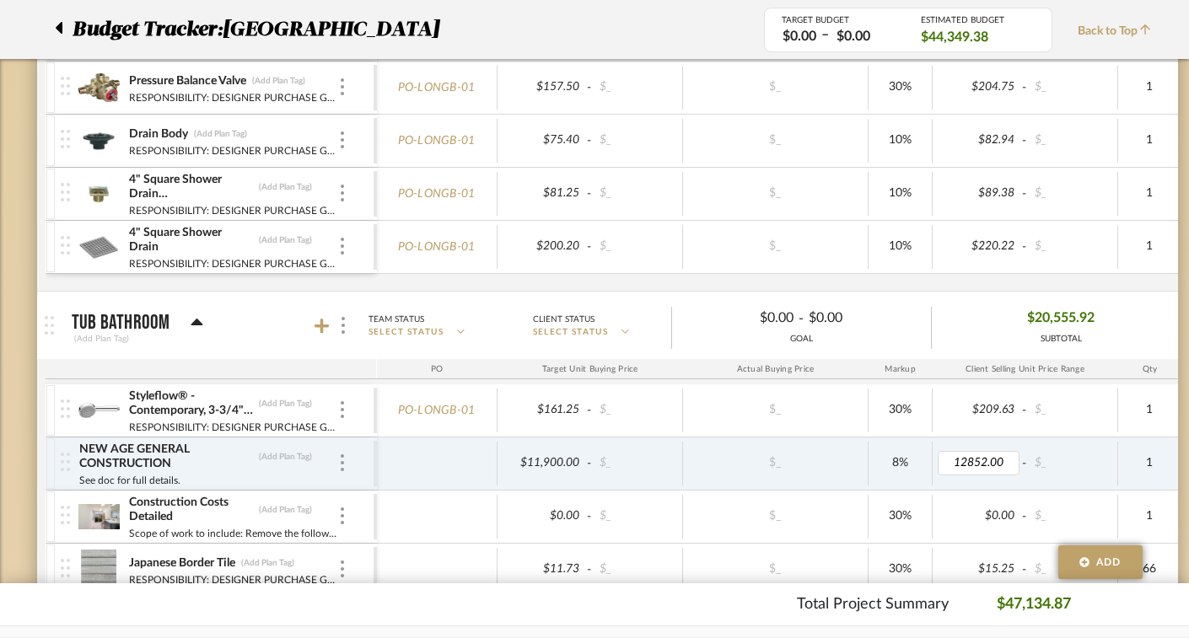
type input "0"
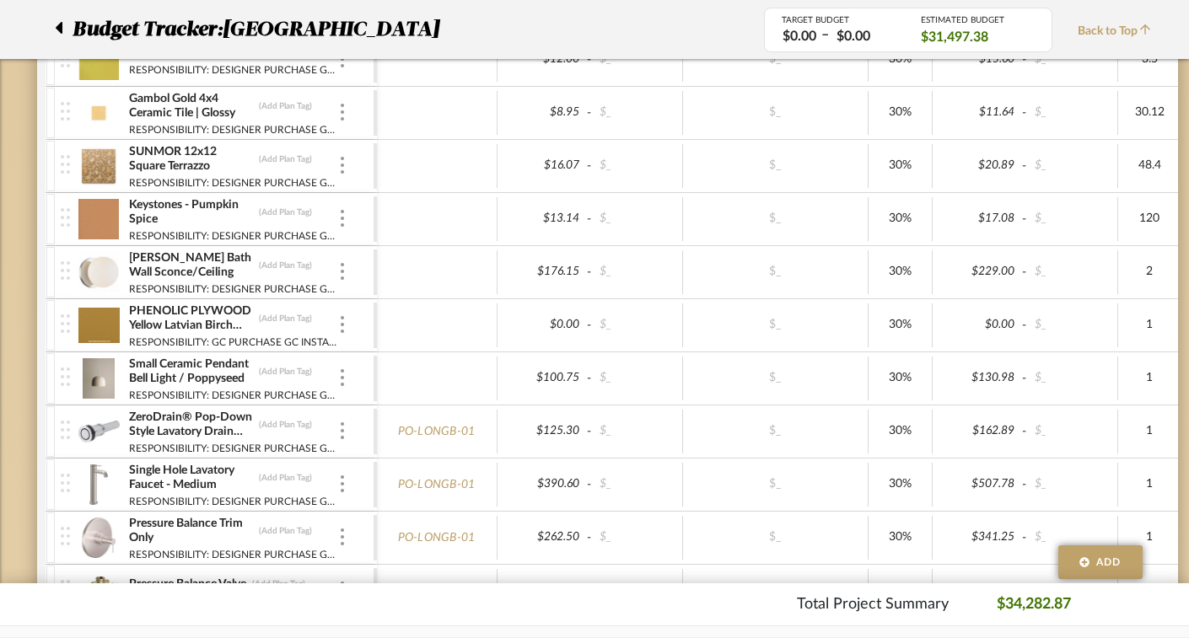
scroll to position [145, 0]
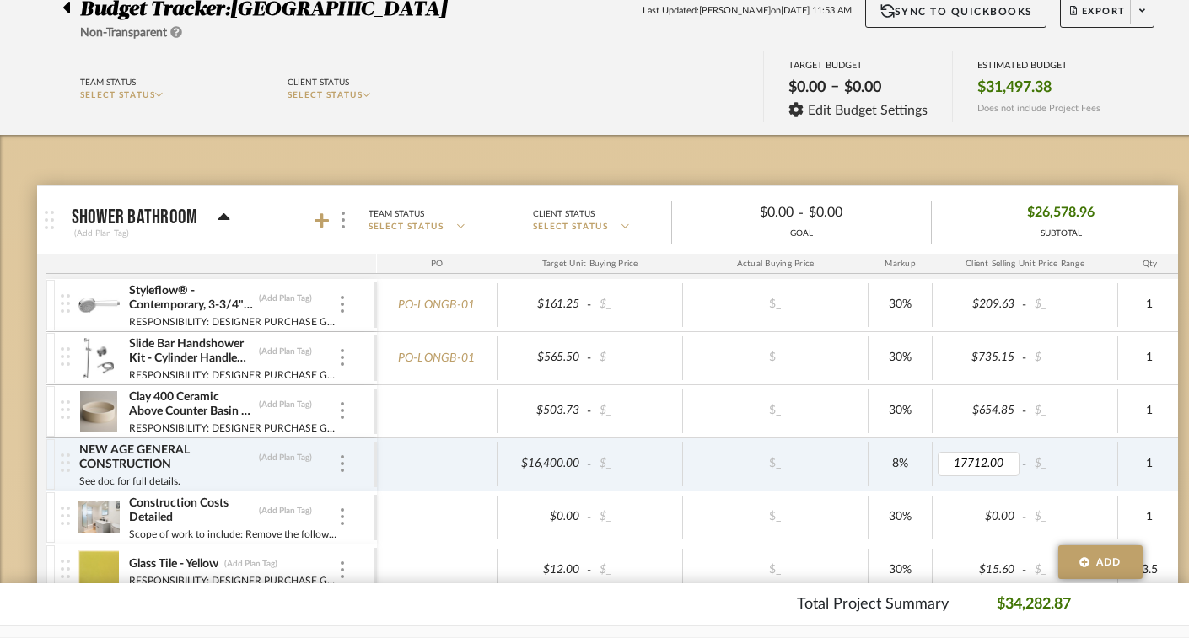
type input "0"
click at [681, 454] on div "$16,400.00 - $_" at bounding box center [590, 465] width 186 height 44
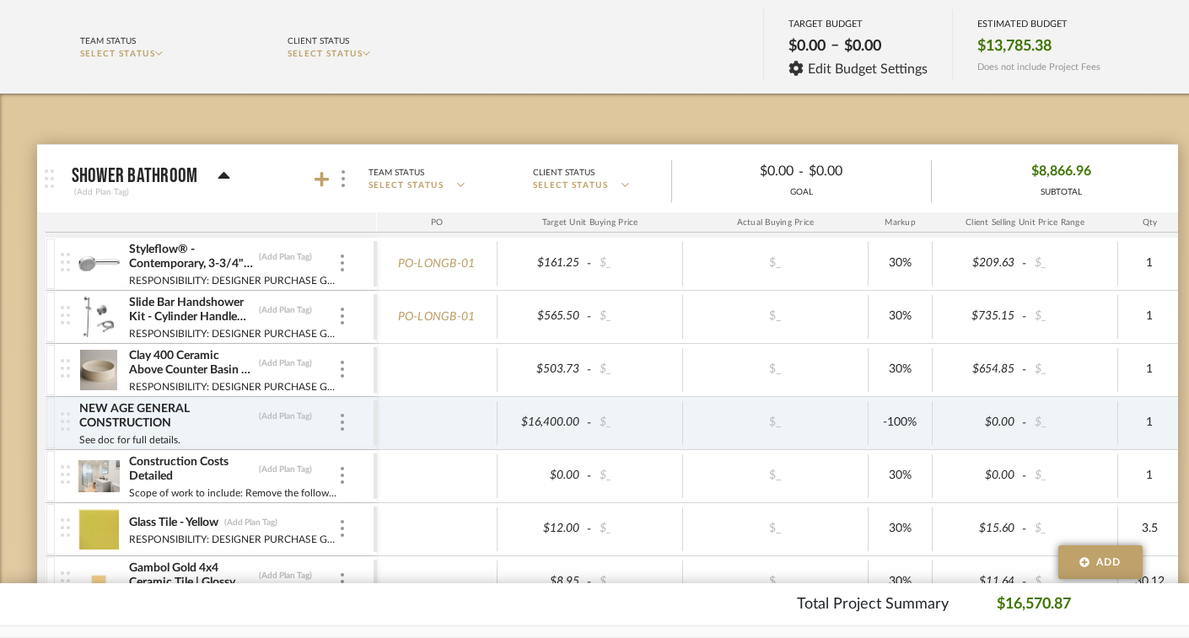
scroll to position [186, 0]
click at [66, 428] on img at bounding box center [65, 422] width 9 height 19
click at [335, 422] on div "NEW AGE GENERAL CONSTRUCTION (Add Plan Tag)" at bounding box center [208, 417] width 260 height 30
click at [341, 425] on img at bounding box center [342, 423] width 3 height 17
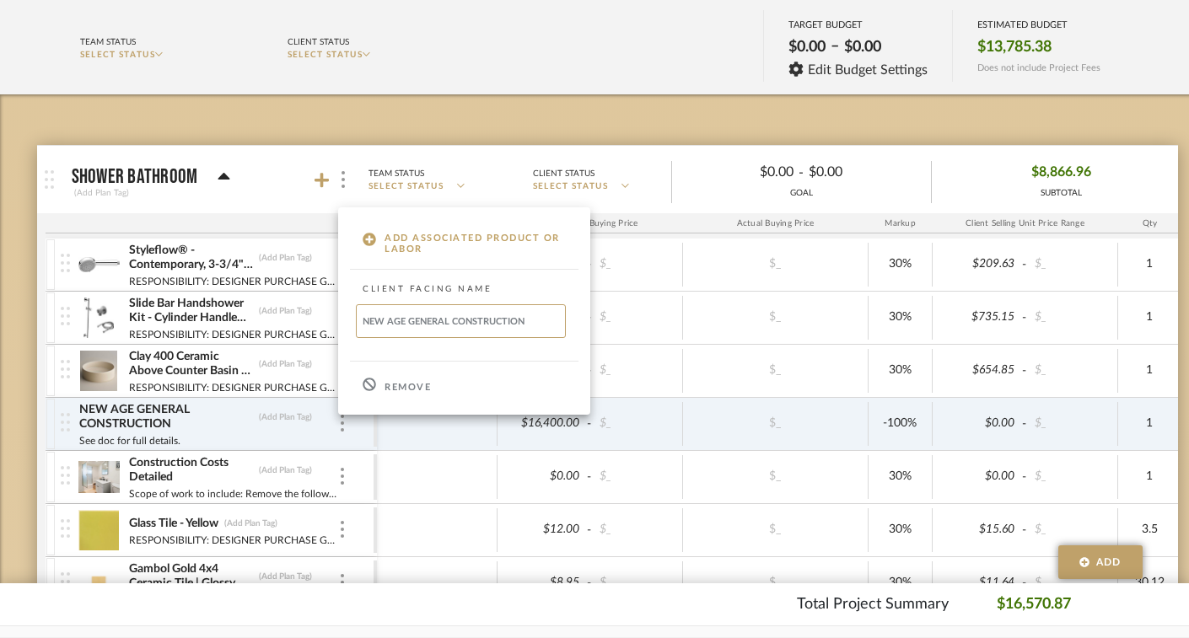
click at [404, 375] on div "Remove" at bounding box center [464, 386] width 252 height 46
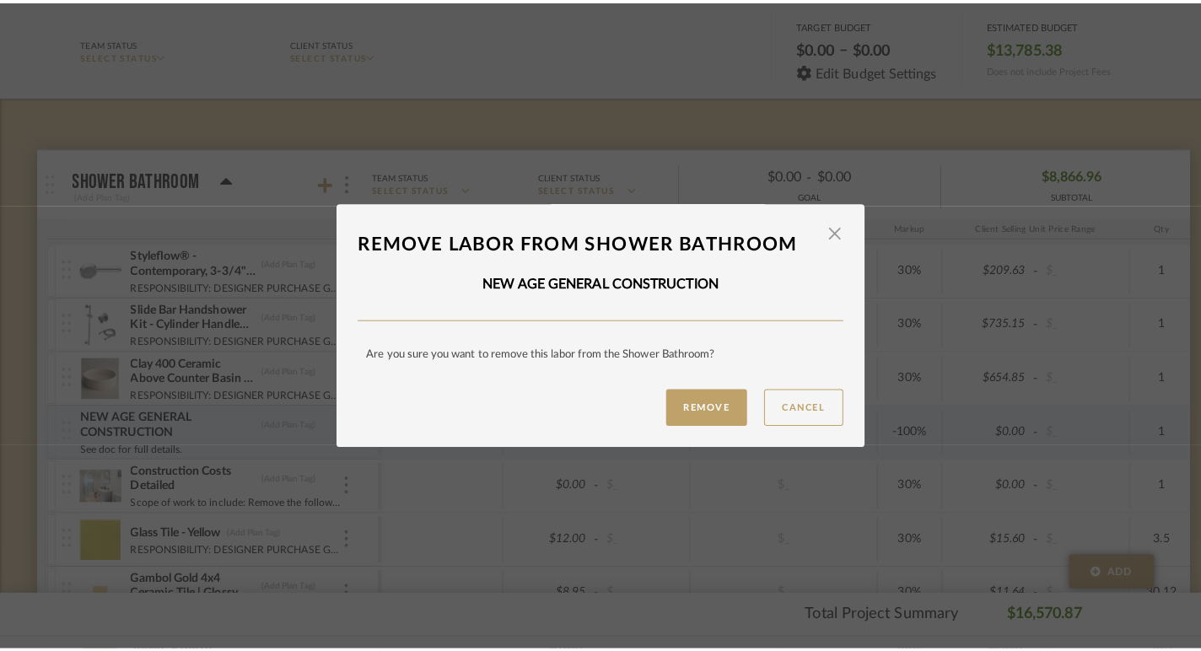
scroll to position [0, 0]
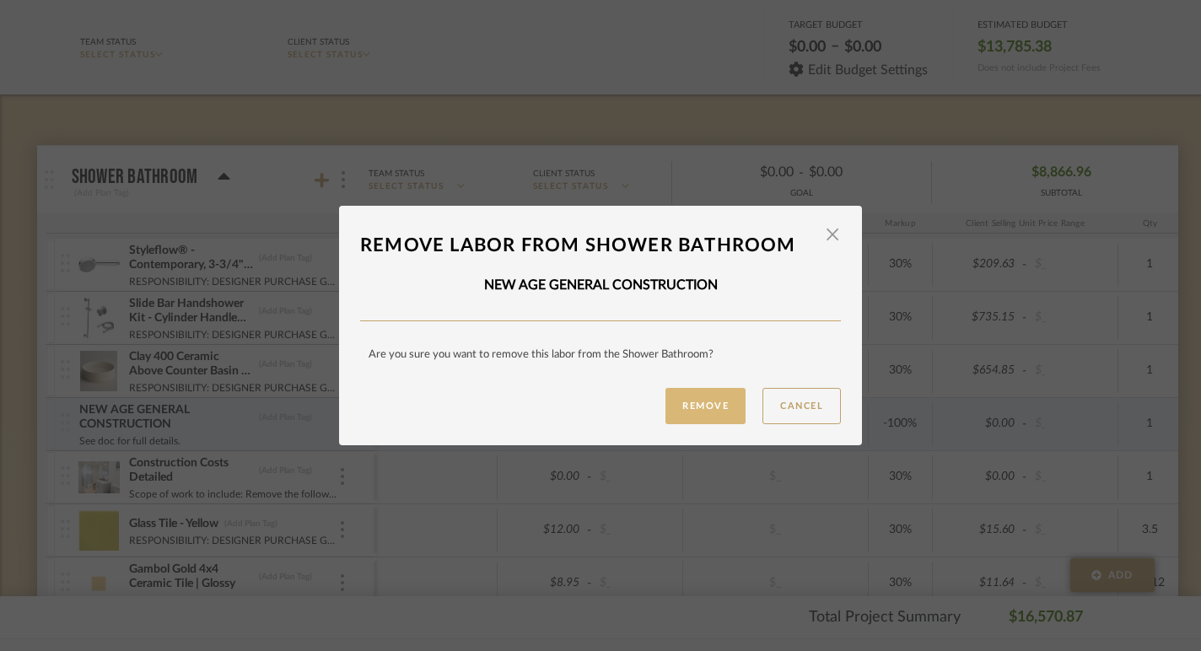
click at [729, 410] on button "Remove" at bounding box center [705, 406] width 80 height 36
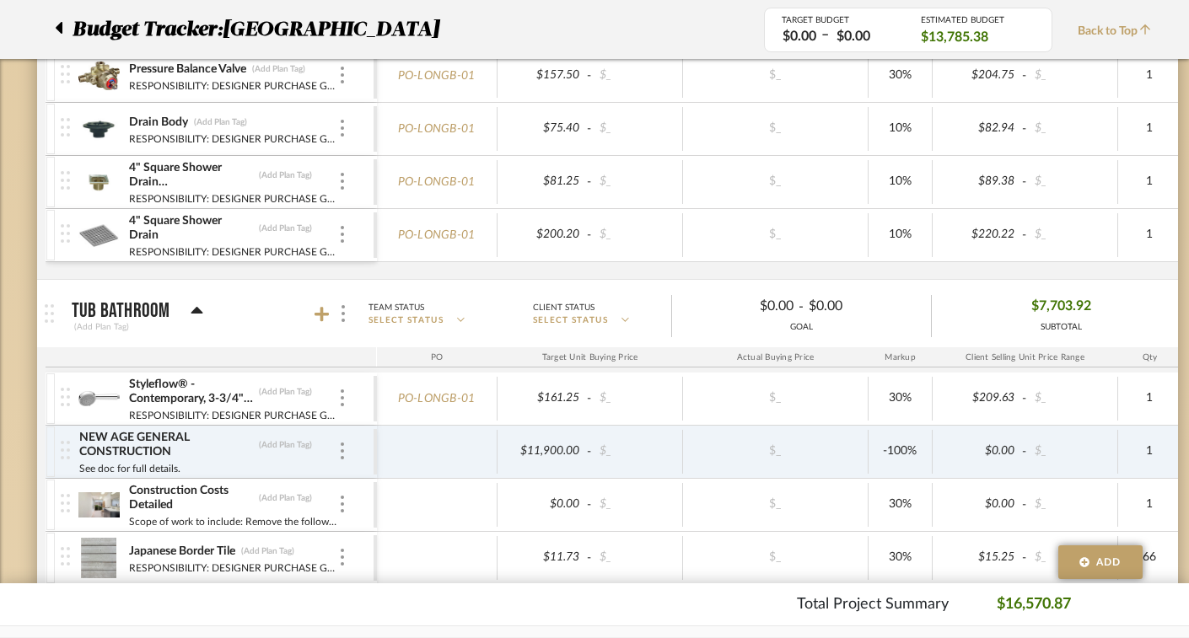
scroll to position [1119, 0]
click at [351, 458] on div "NEW AGE GENERAL CONSTRUCTION (Add Plan Tag) See doc for full details." at bounding box center [217, 451] width 313 height 52
type input "0"
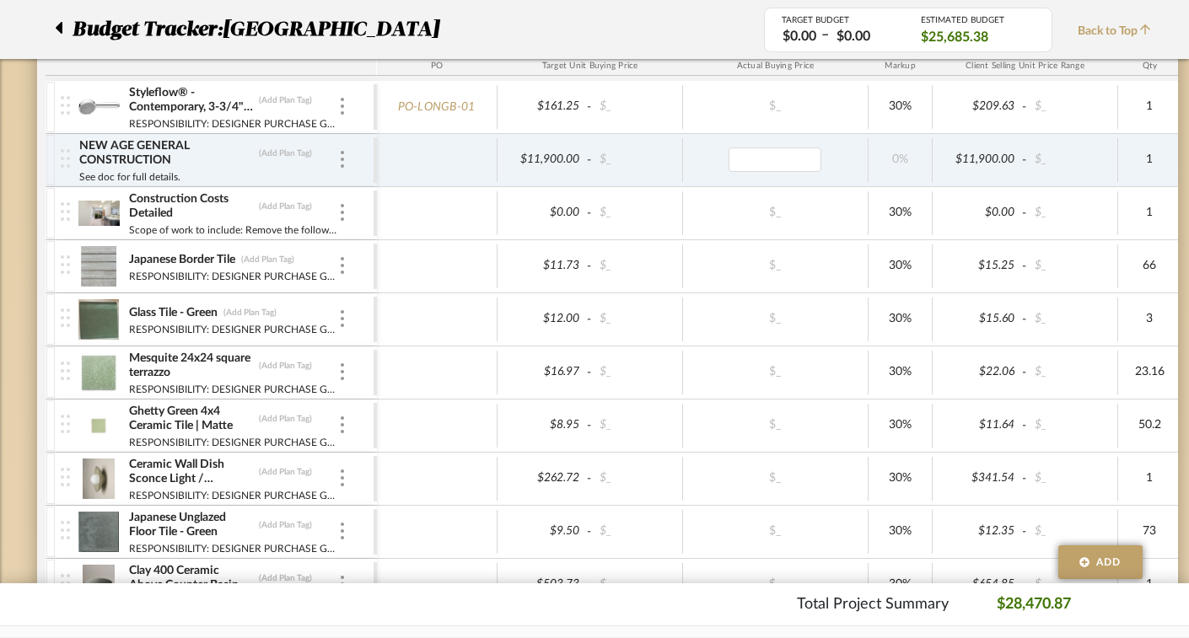
scroll to position [1321, 0]
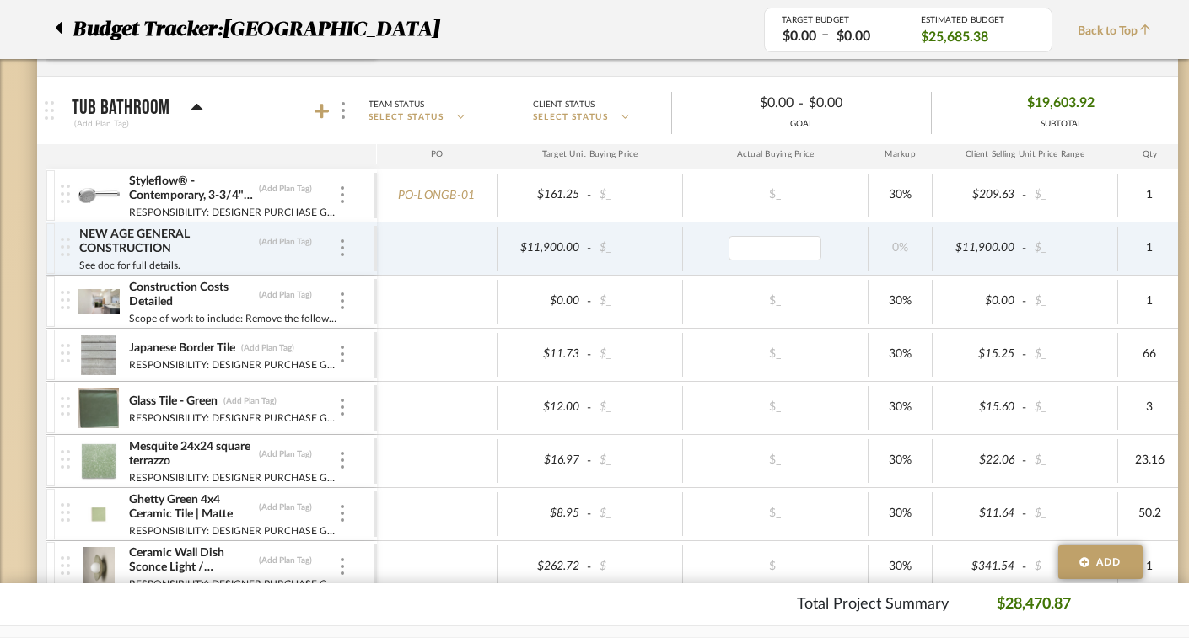
click at [346, 300] on div "Construction Costs Detailed (Add Plan Tag) Scope of work to include: Remove the…" at bounding box center [217, 302] width 313 height 52
click at [338, 300] on div at bounding box center [342, 302] width 8 height 19
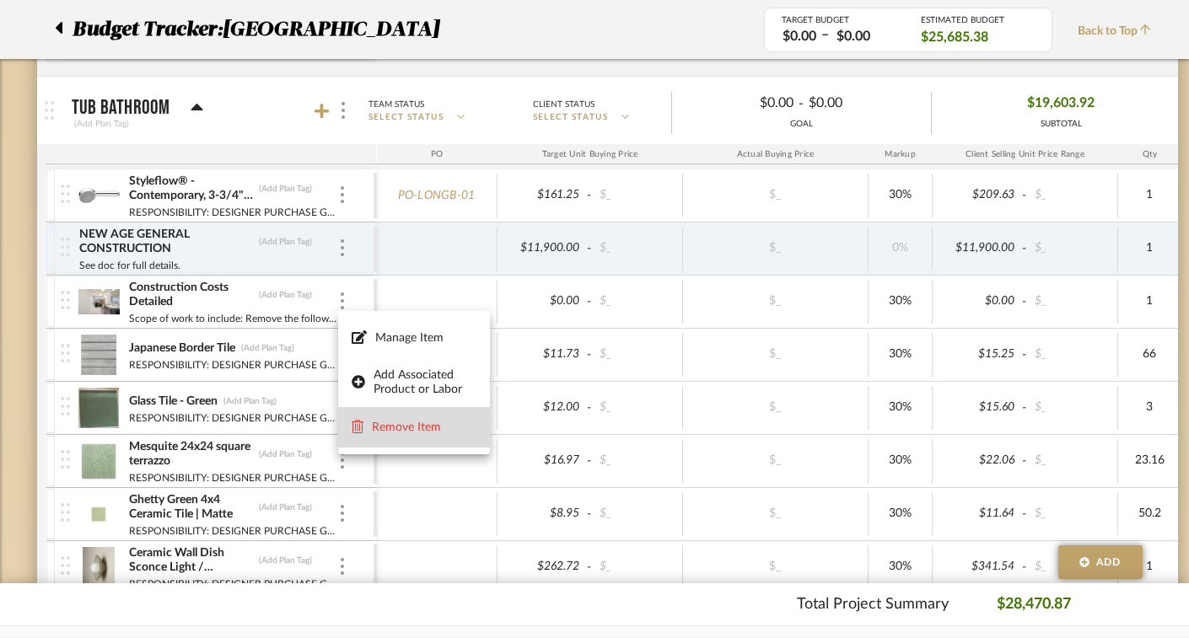
click at [402, 430] on span "Remove Item" at bounding box center [424, 428] width 105 height 14
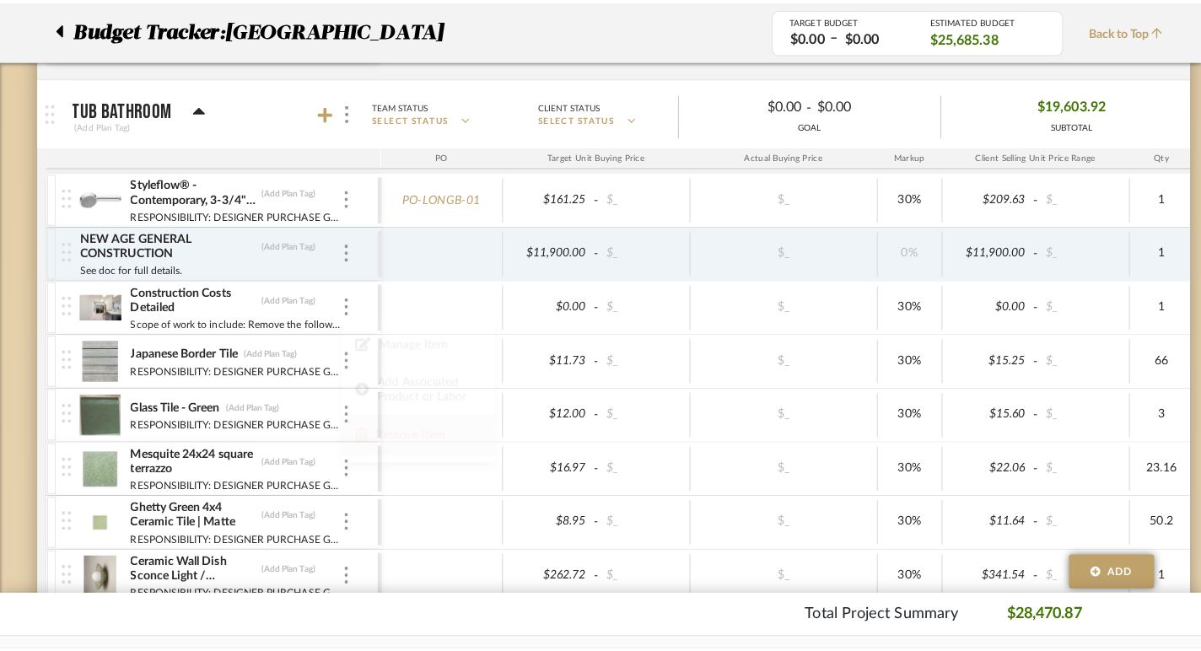
scroll to position [0, 0]
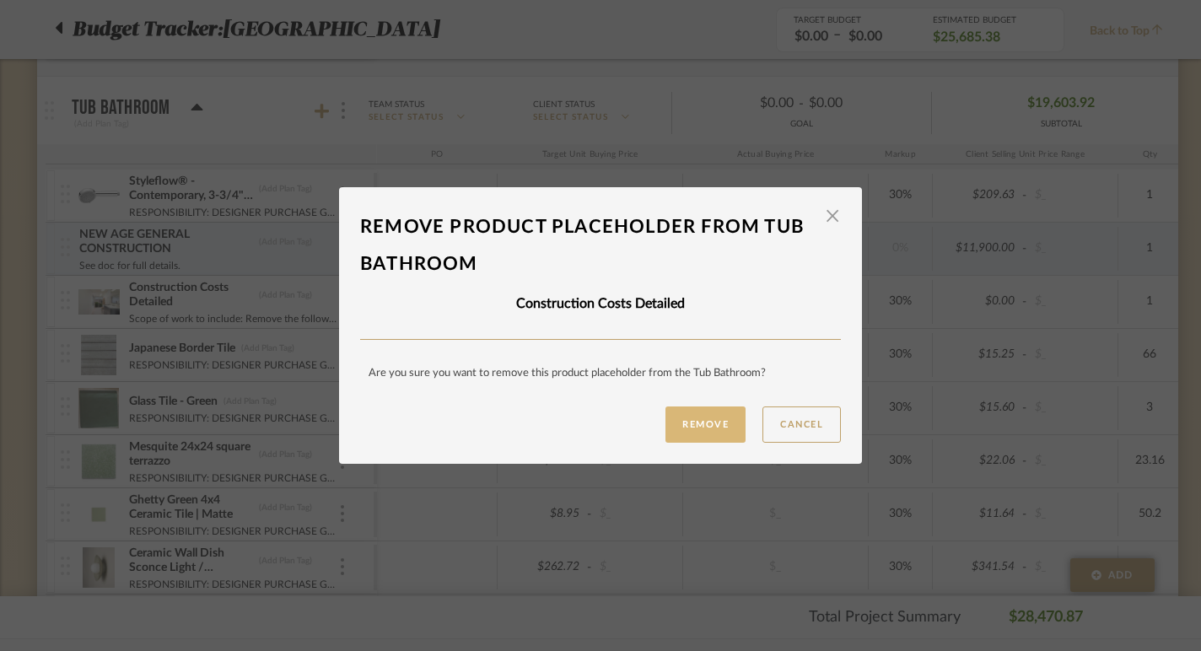
click at [685, 428] on button "Remove" at bounding box center [705, 424] width 80 height 36
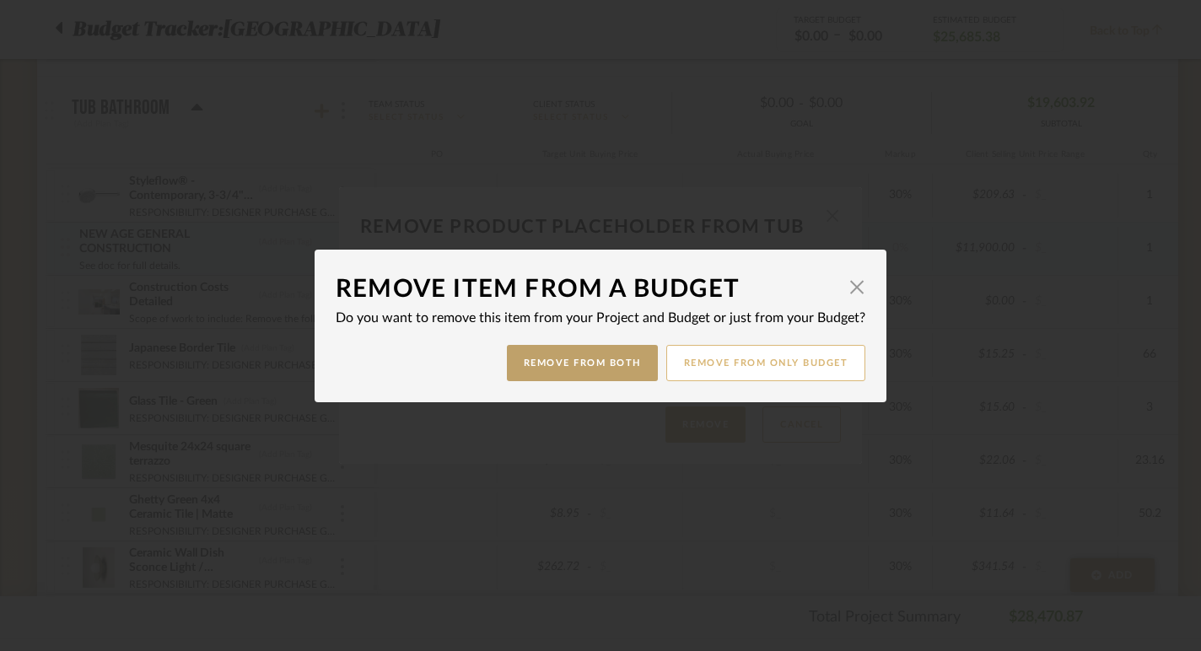
click at [710, 371] on button "Remove from only Budget" at bounding box center [766, 363] width 200 height 36
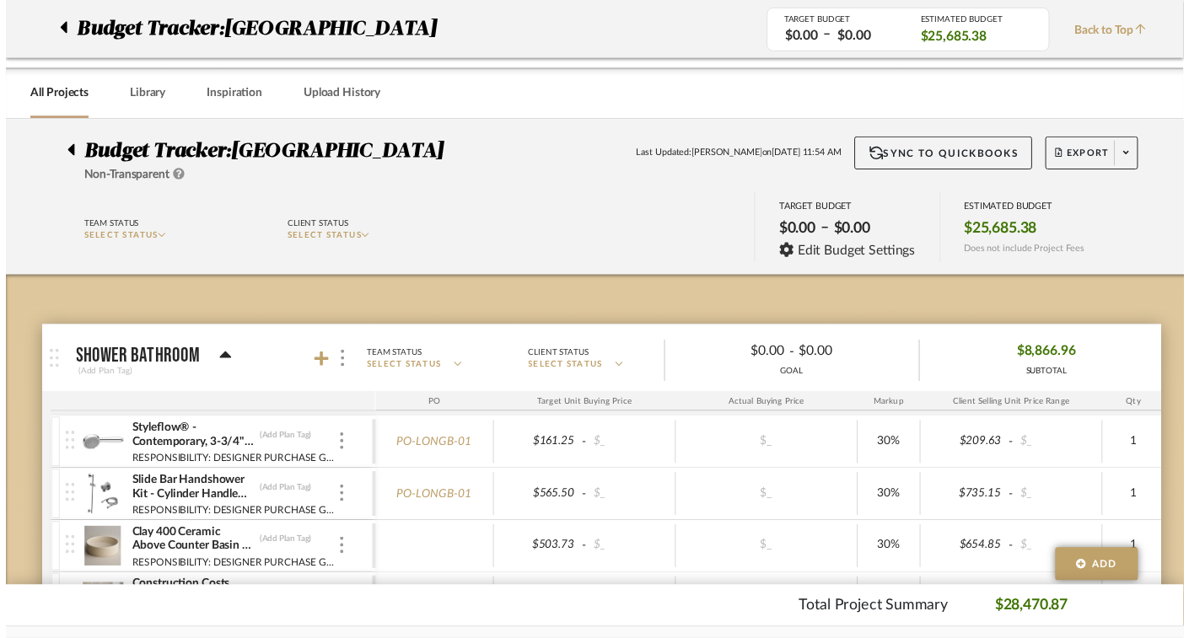
scroll to position [1321, 0]
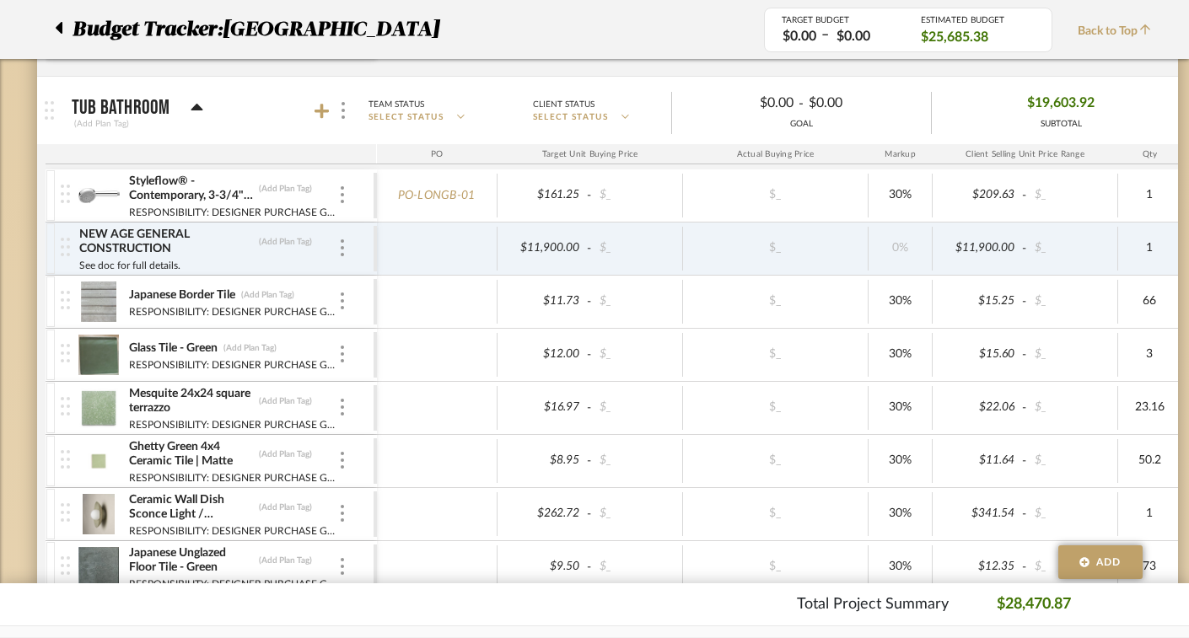
click at [353, 252] on div "NEW AGE GENERAL CONSTRUCTION (Add Plan Tag) See doc for full details." at bounding box center [217, 249] width 313 height 52
click at [349, 252] on div "NEW AGE GENERAL CONSTRUCTION (Add Plan Tag) See doc for full details." at bounding box center [217, 249] width 313 height 52
click at [345, 252] on div at bounding box center [342, 248] width 8 height 19
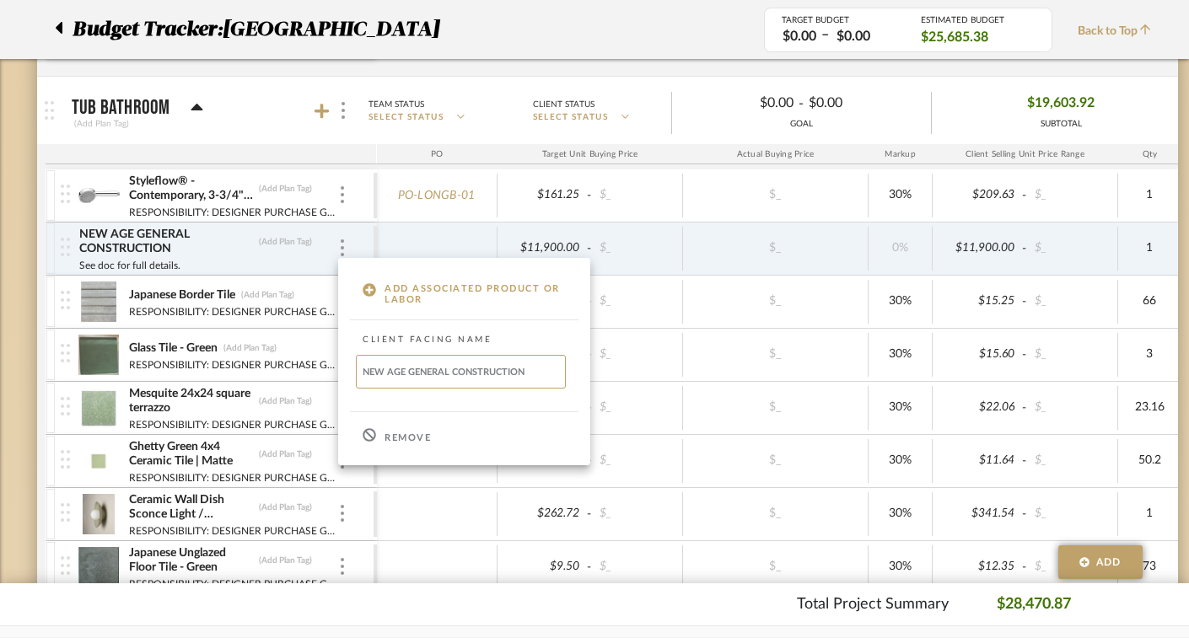
click at [393, 440] on p "Remove" at bounding box center [408, 439] width 46 height 12
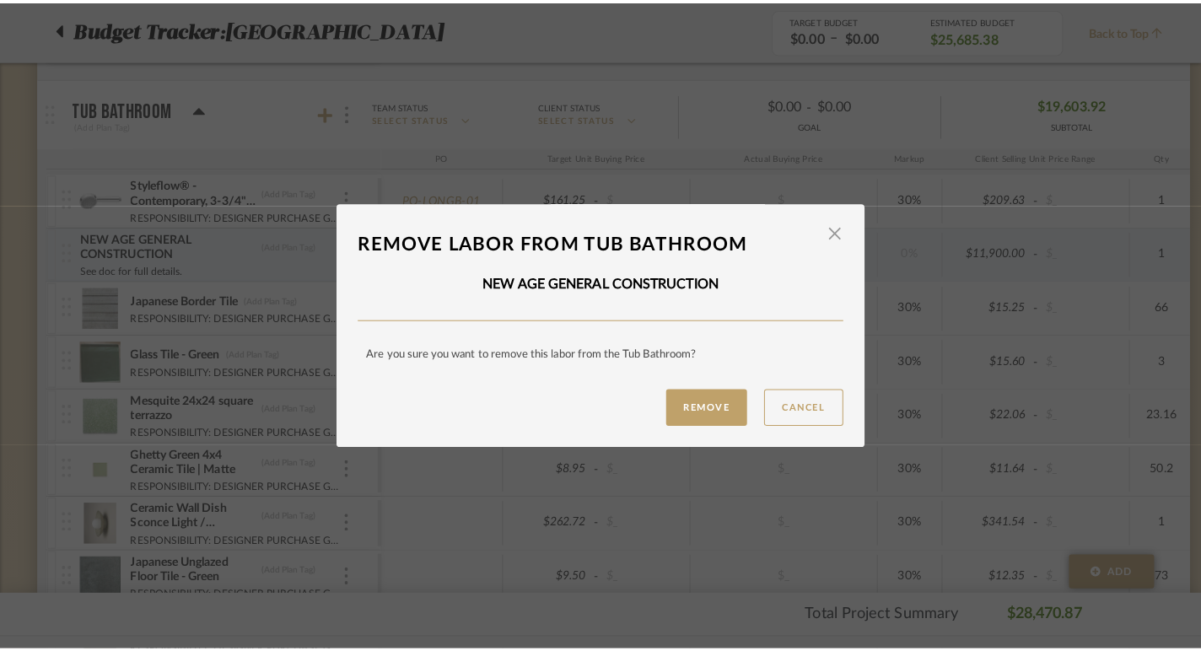
scroll to position [0, 0]
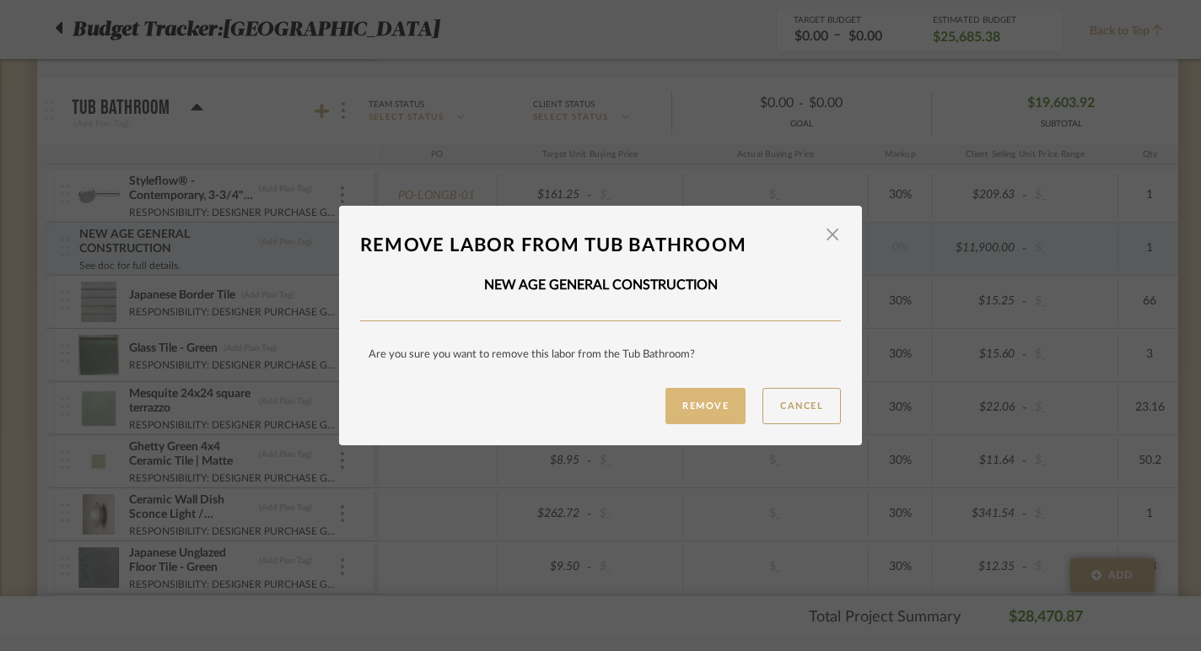
click at [707, 411] on button "Remove" at bounding box center [705, 406] width 80 height 36
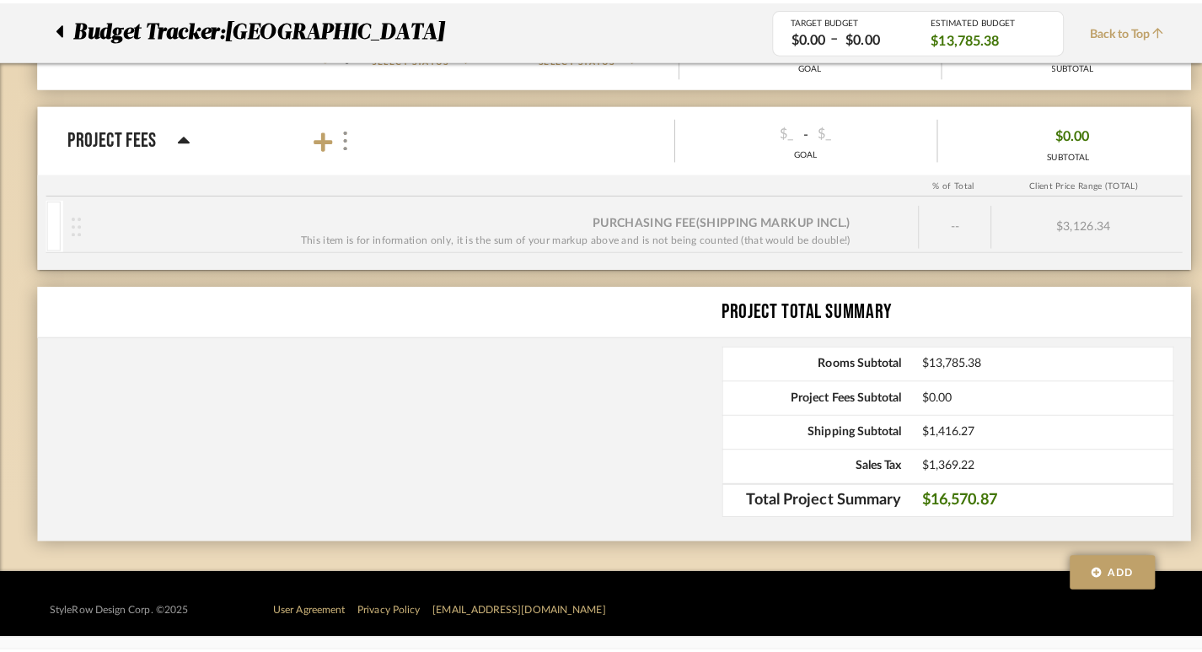
scroll to position [2385, 0]
